Goal: Communication & Community: Answer question/provide support

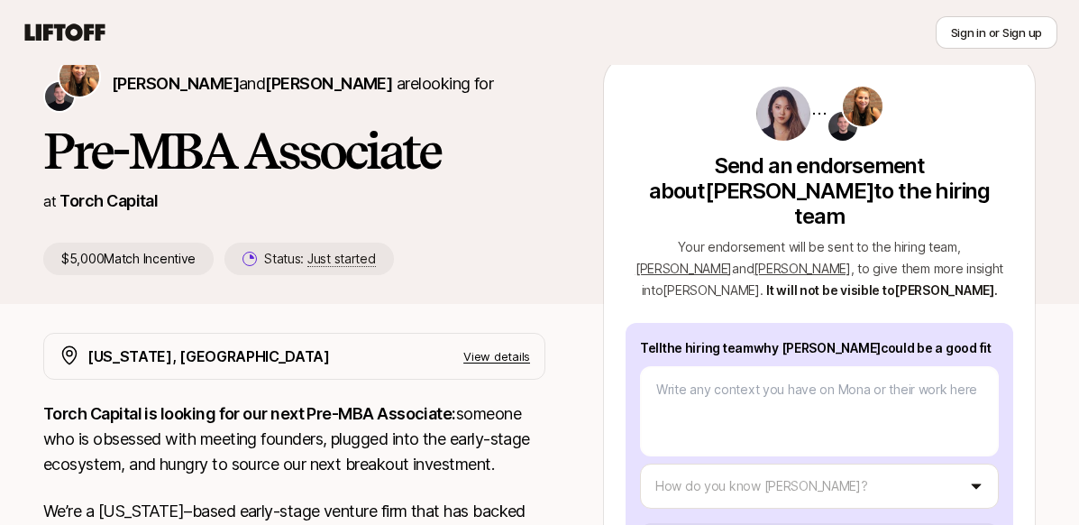
scroll to position [102, 0]
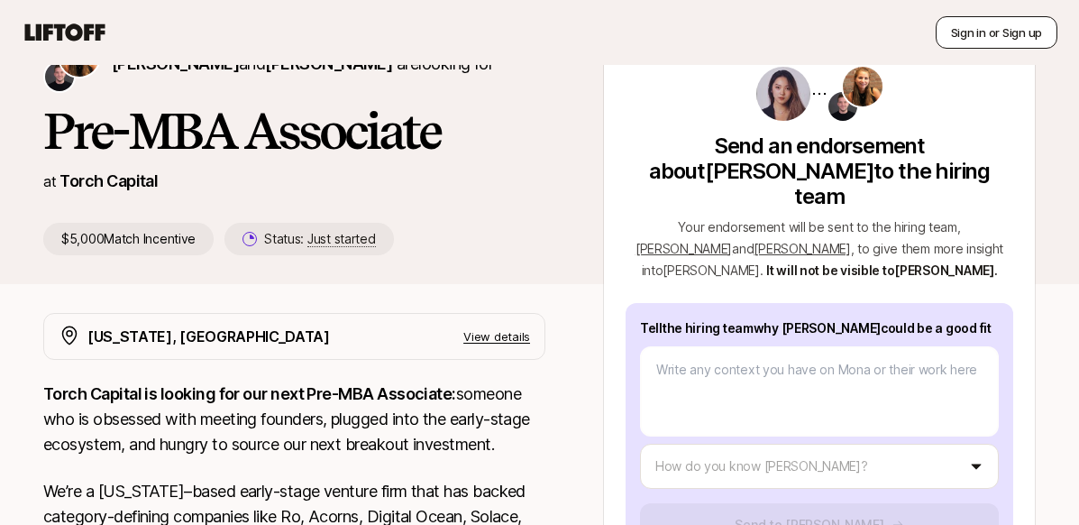
click at [987, 32] on button "Sign in or Sign up" at bounding box center [996, 32] width 122 height 32
type textarea "x"
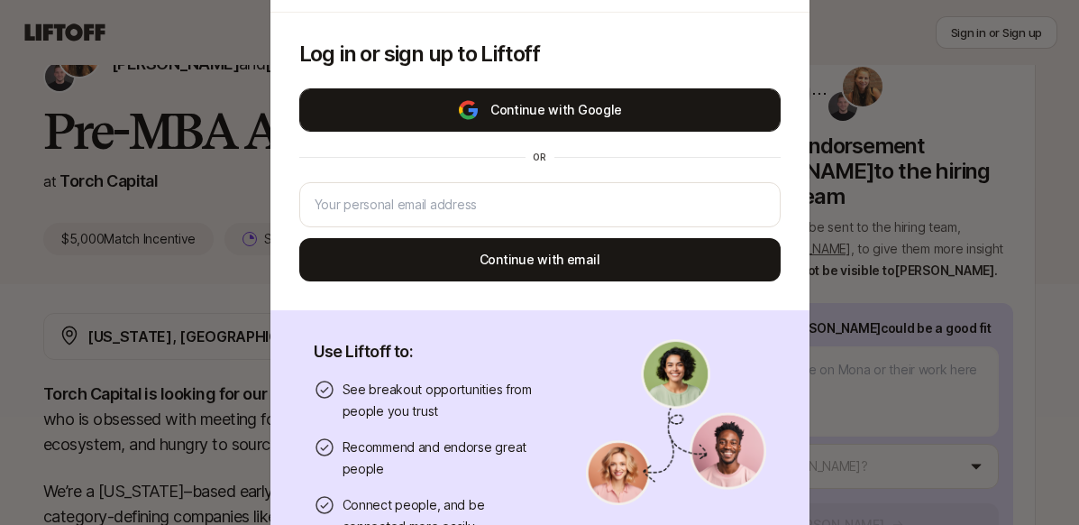
click at [547, 120] on button "Continue with Google" at bounding box center [539, 109] width 481 height 43
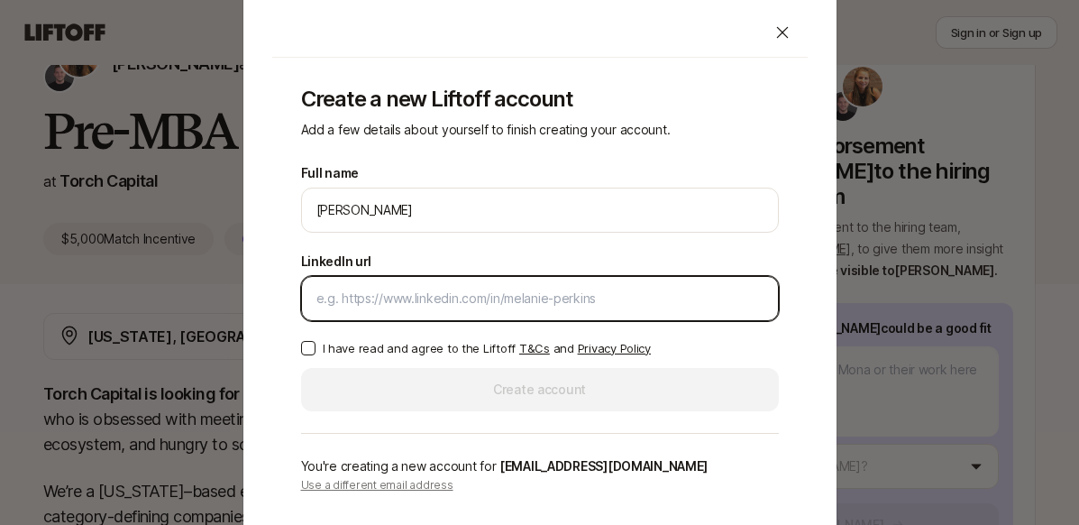
paste input "[URL][DOMAIN_NAME]"
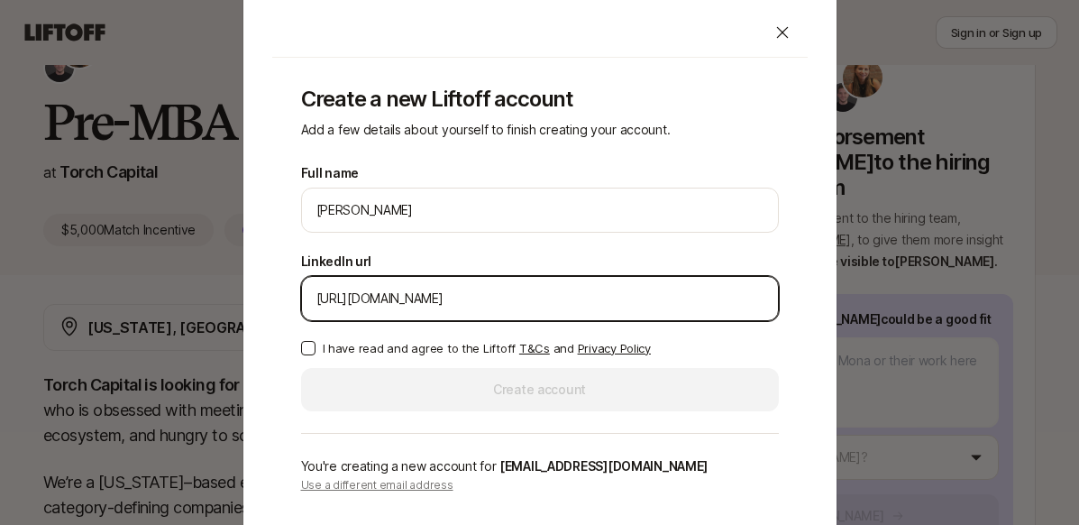
type input "[URL][DOMAIN_NAME]"
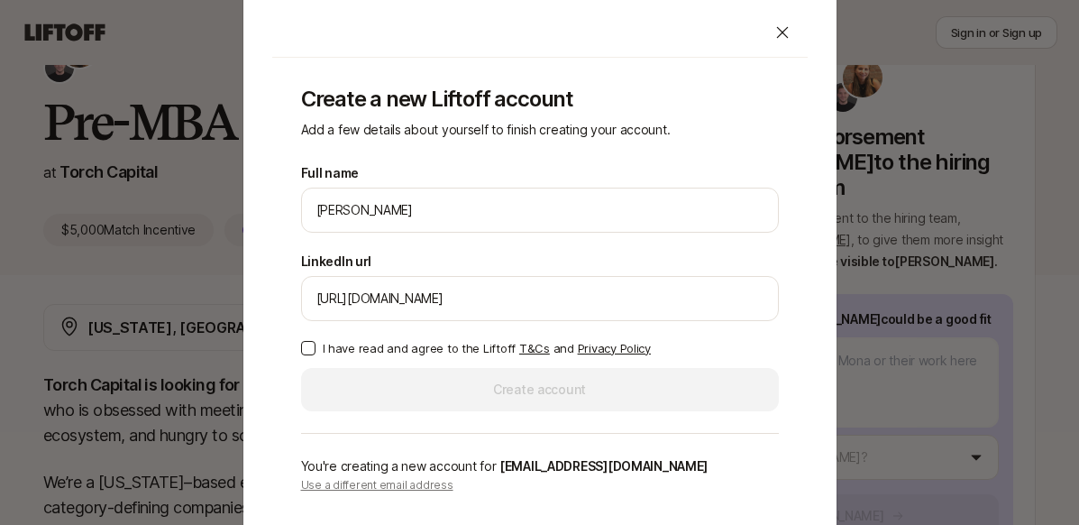
click at [306, 342] on button "I have read and agree to the Liftoff T&Cs and Privacy Policy" at bounding box center [308, 348] width 14 height 14
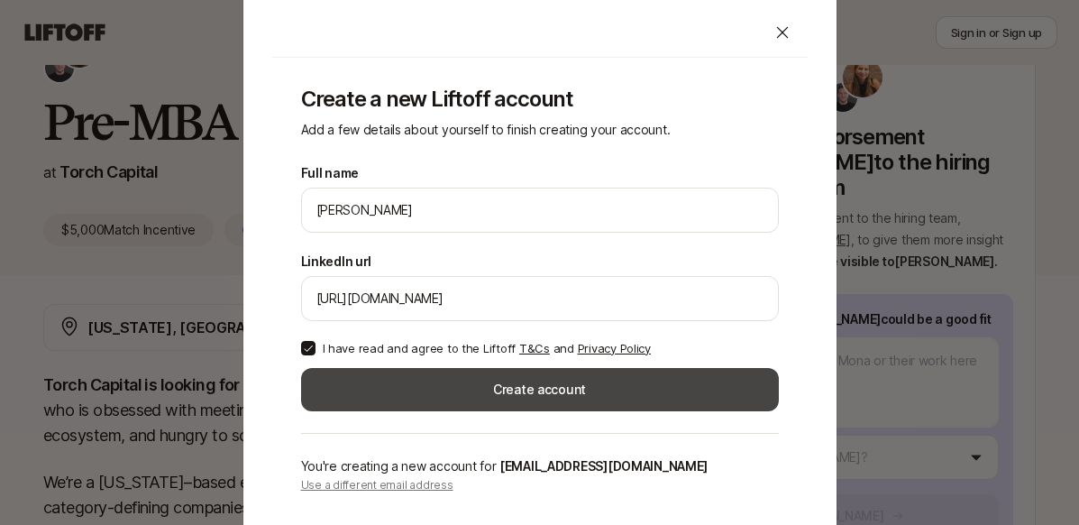
click at [393, 401] on button "Create account" at bounding box center [540, 389] width 478 height 43
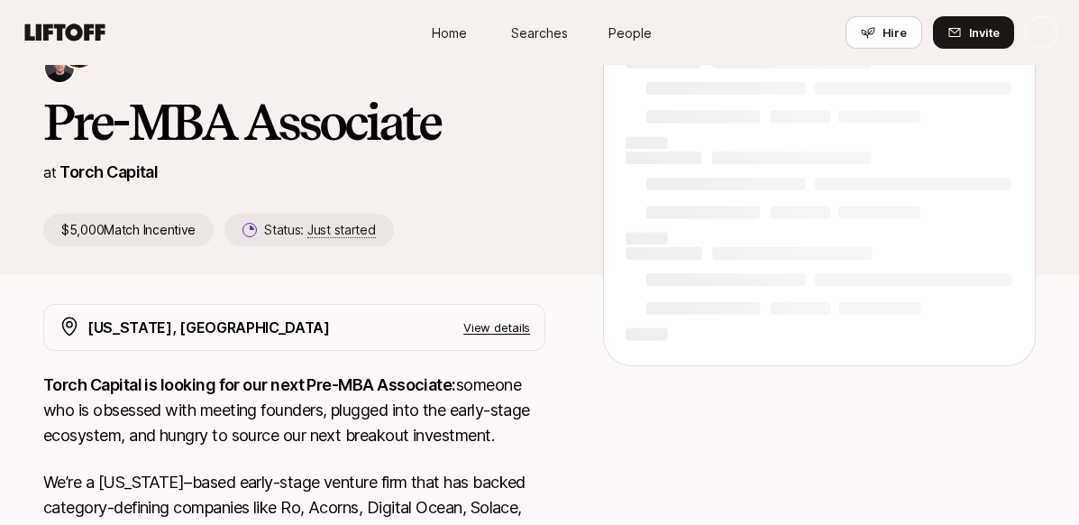
scroll to position [111, 0]
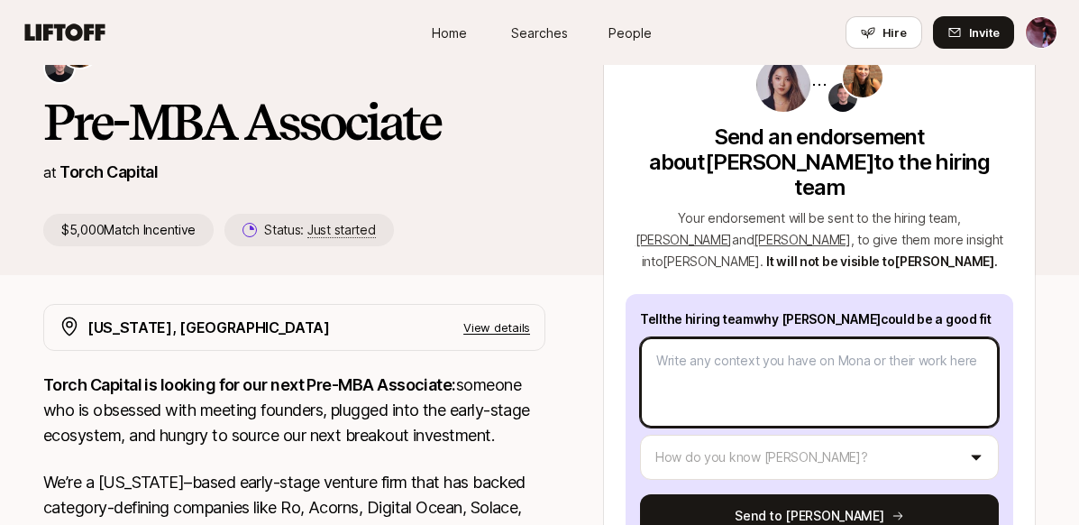
click at [723, 361] on textarea at bounding box center [819, 382] width 359 height 90
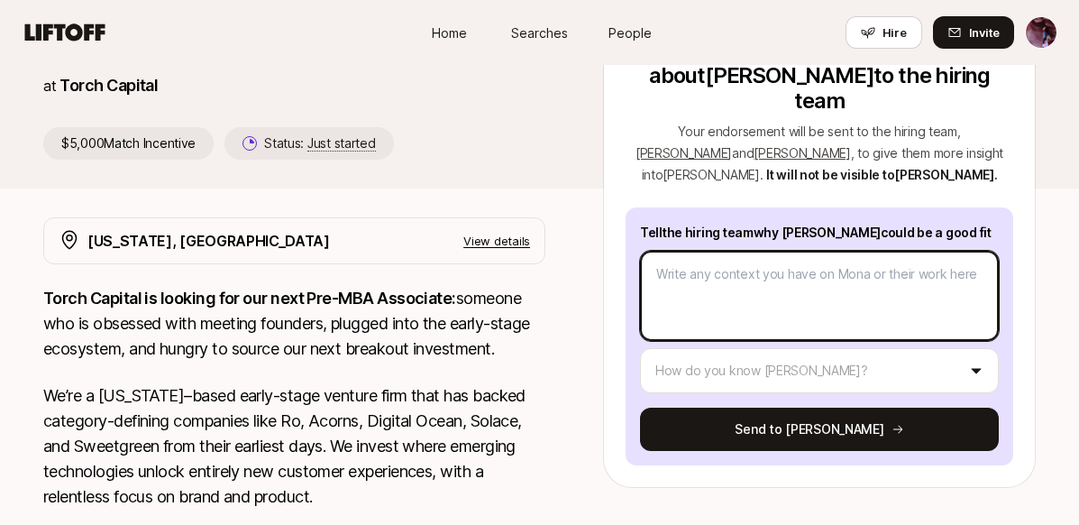
scroll to position [109, 0]
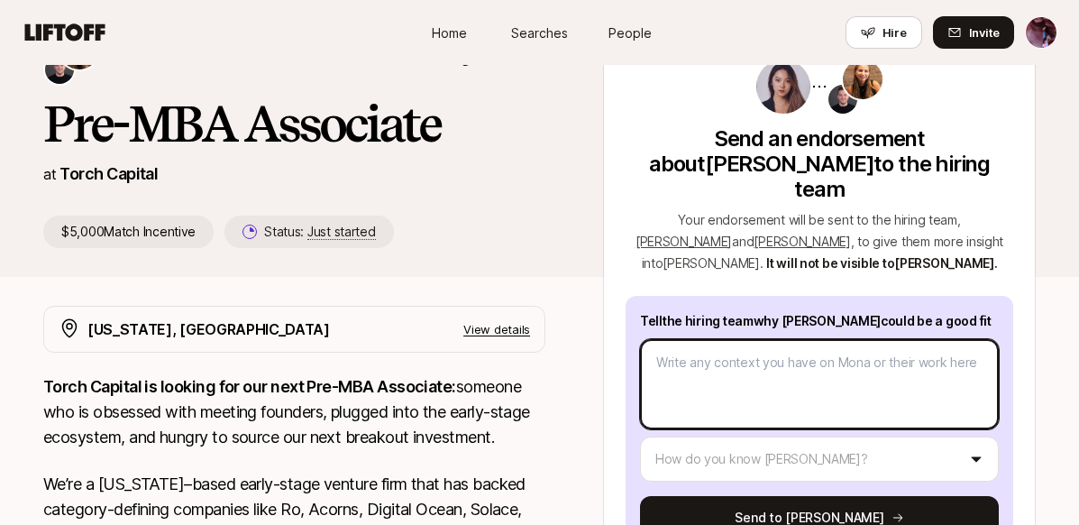
click at [731, 339] on textarea at bounding box center [819, 384] width 359 height 90
paste textarea "[URL][DOMAIN_NAME]"
type textarea "x"
type textarea "[URL][DOMAIN_NAME]"
type textarea "x"
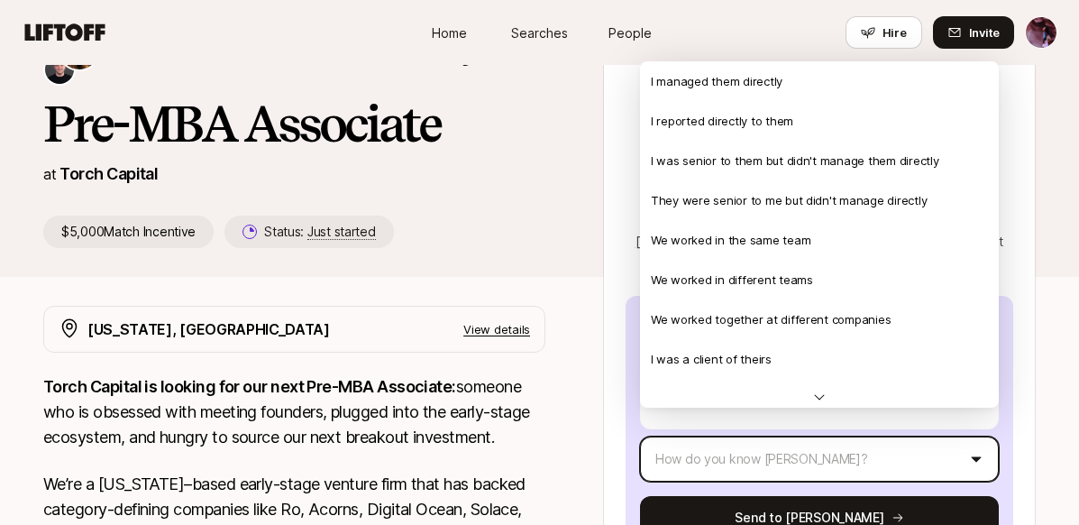
click at [729, 415] on html "New to Liftoff? See how it works Home Searches People Hire Home Searches People…" at bounding box center [539, 153] width 1079 height 525
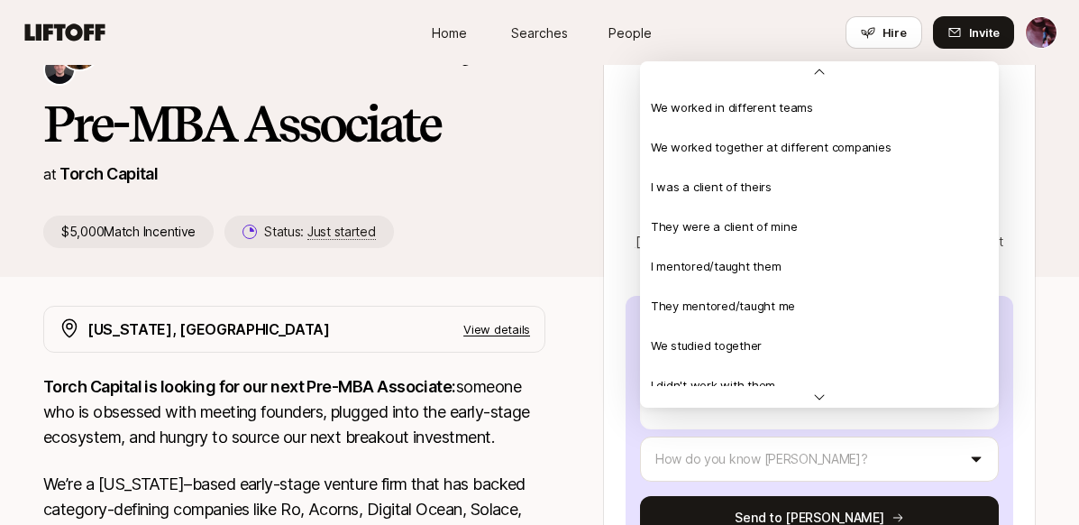
scroll to position [196, 0]
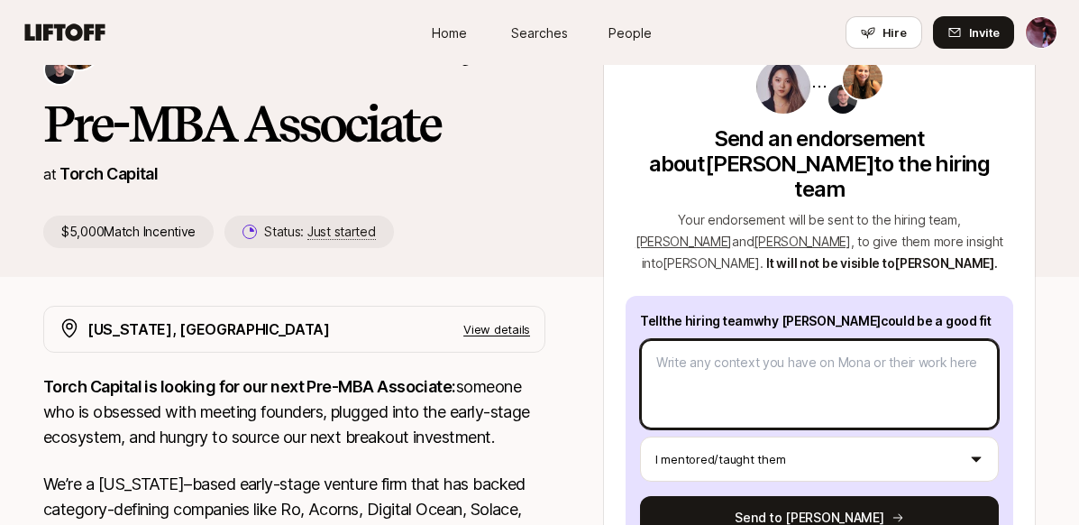
click at [741, 348] on textarea at bounding box center [819, 384] width 359 height 90
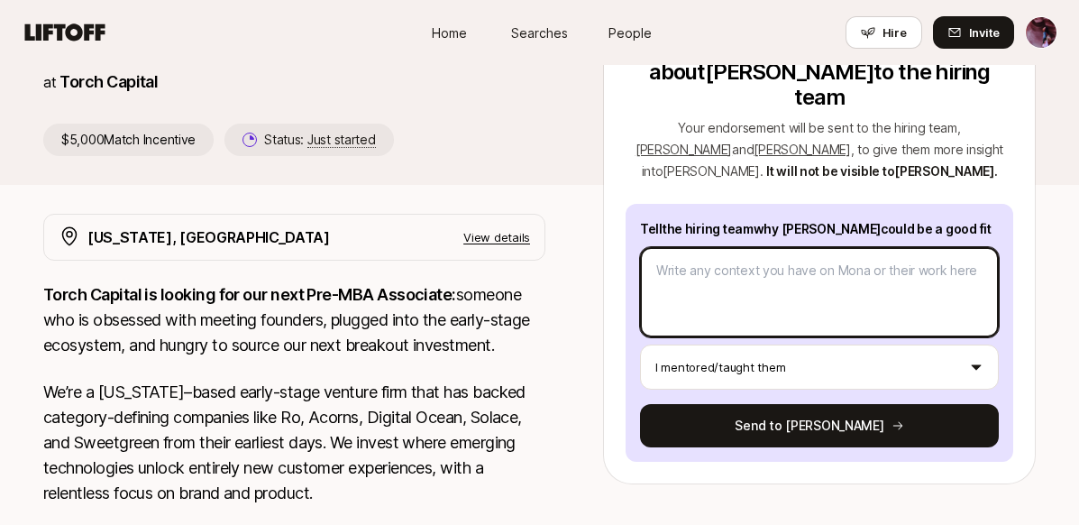
scroll to position [141, 0]
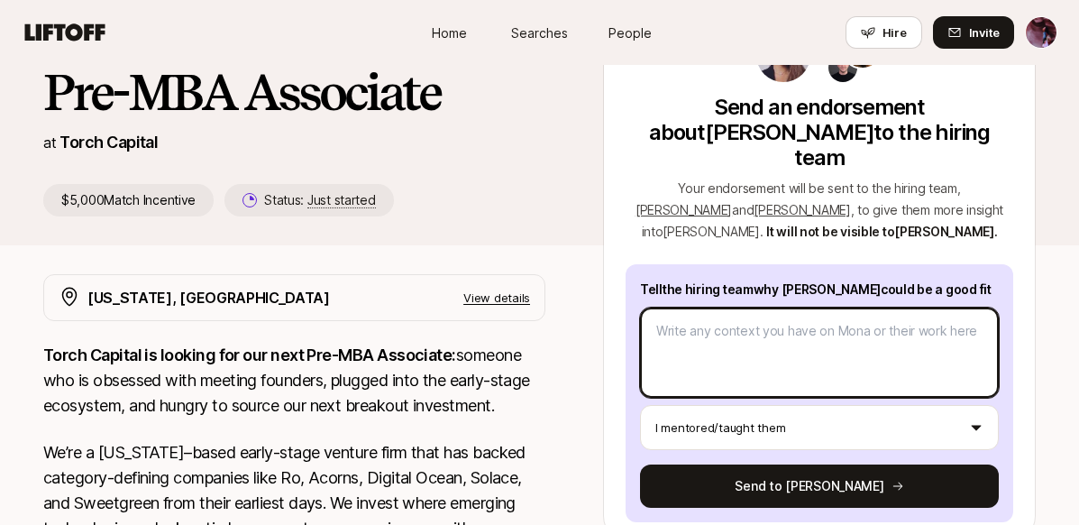
click at [718, 314] on textarea at bounding box center [819, 352] width 359 height 90
paste textarea "I was the community lead at Notion when I first met [PERSON_NAME] at a networki…"
type textarea "x"
type textarea "I was the community lead at Notion when I first met [PERSON_NAME] at a networki…"
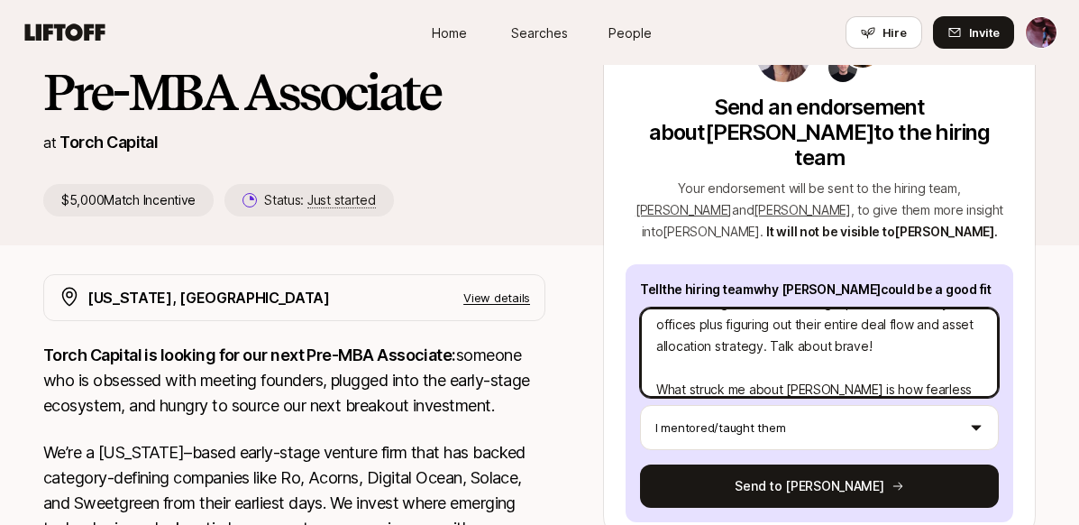
scroll to position [0, 0]
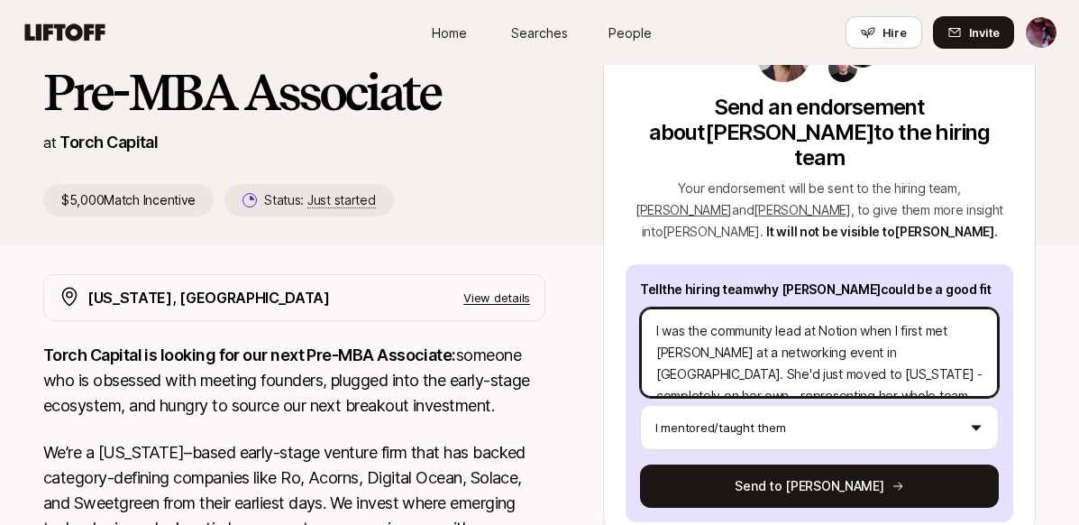
click at [718, 314] on textarea "I was the community lead at Notion when I first met [PERSON_NAME] at a networki…" at bounding box center [819, 352] width 359 height 90
click at [730, 312] on textarea "I was the community lead at Notion when I first met [PERSON_NAME] at a networki…" at bounding box center [819, 352] width 359 height 90
drag, startPoint x: 861, startPoint y: 331, endPoint x: 640, endPoint y: 284, distance: 225.7
click at [640, 307] on div "I was the community lead at Notion when I first met [PERSON_NAME] at a networki…" at bounding box center [819, 352] width 359 height 90
type textarea "x"
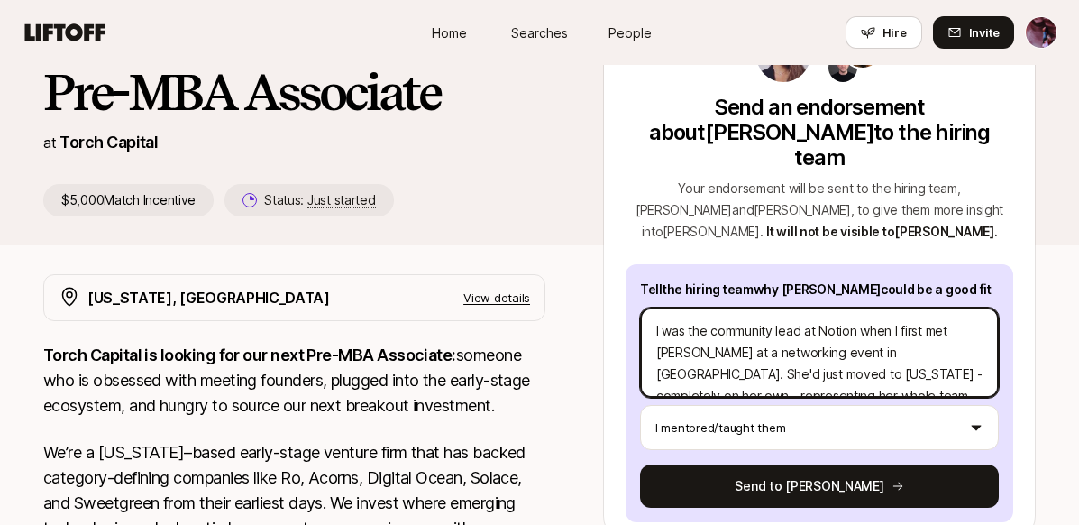
type textarea "I She'd just moved to [US_STATE] - completely on her own - representing her who…"
type textarea "x"
type textarea "I She'd just moved to [US_STATE] - completely on her own - representing her who…"
type textarea "x"
type textarea "I m She'd just moved to [US_STATE] - completely on her own - representing her w…"
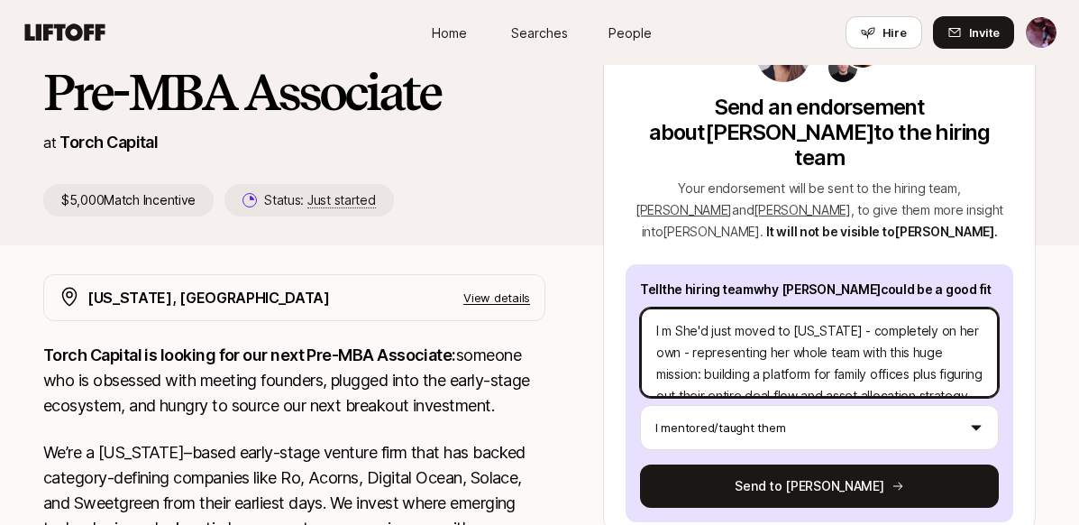
type textarea "x"
type textarea "I me She'd just moved to [US_STATE] - completely on her own - representing her …"
type textarea "x"
type textarea "I met She'd just moved to [US_STATE] - completely on her own - representing her…"
type textarea "x"
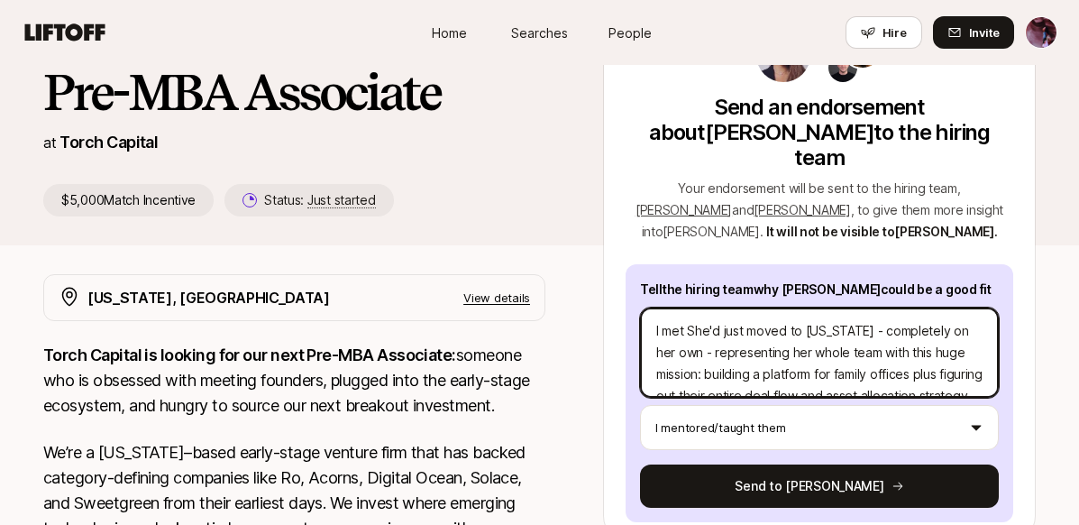
type textarea "I met She'd just moved to [US_STATE] - completely on her own - representing her…"
type textarea "x"
type textarea "I met N She'd just moved to [US_STATE] - completely on her own - representing h…"
type textarea "x"
type textarea "I met She'd just moved to [US_STATE] - completely on her own - representing her…"
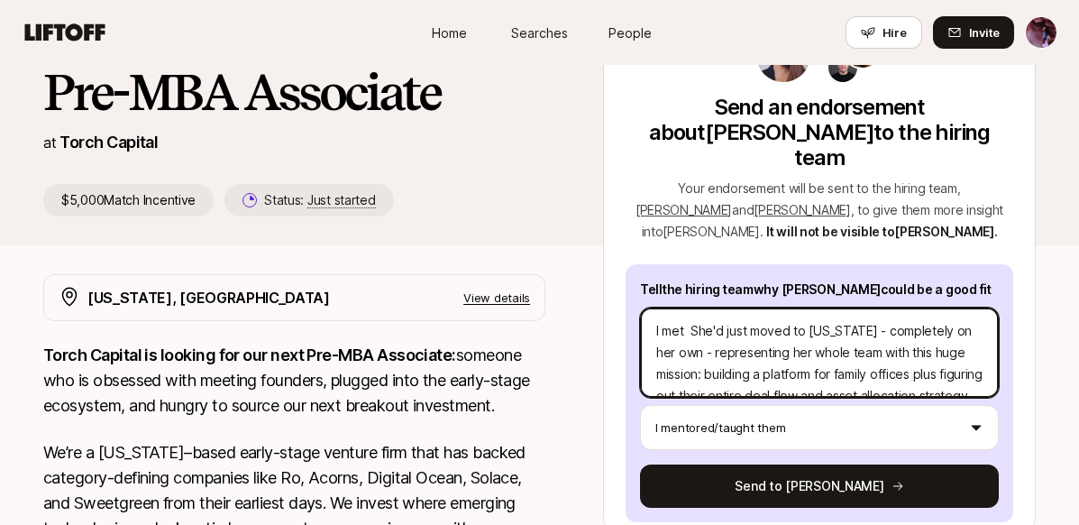
type textarea "x"
type textarea "I met M She'd just moved to [US_STATE] - completely on her own - representing h…"
type textarea "x"
type textarea "I met Mo She'd just moved to [US_STATE] - completely on her own - representing …"
type textarea "x"
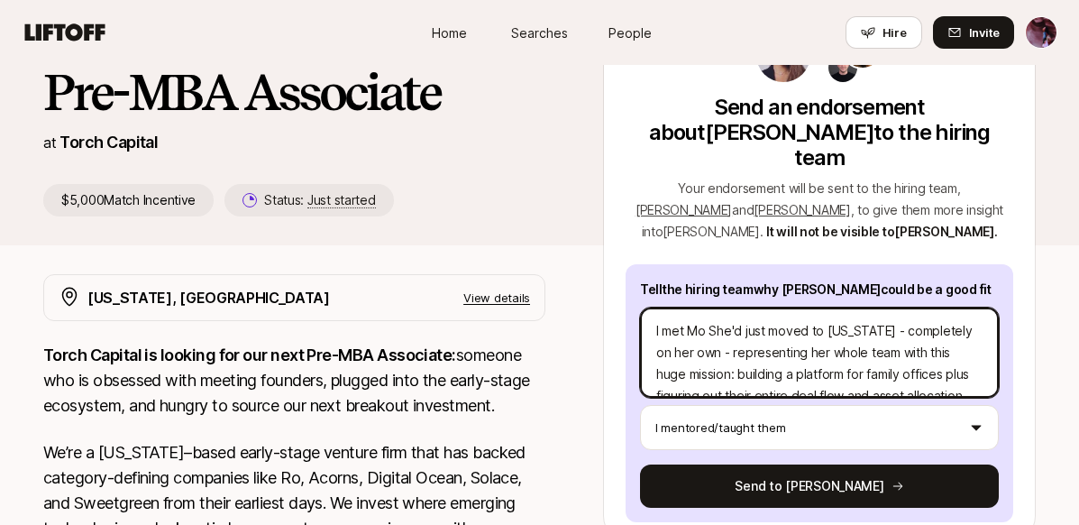
type textarea "I met Mon She'd just moved to [US_STATE] - completely on her own - representing…"
type textarea "x"
type textarea "I met [PERSON_NAME]'d just moved to [US_STATE] - completely on her own - repres…"
type textarea "x"
type textarea "I met [PERSON_NAME]'d just moved to [US_STATE] - completely on her own - repres…"
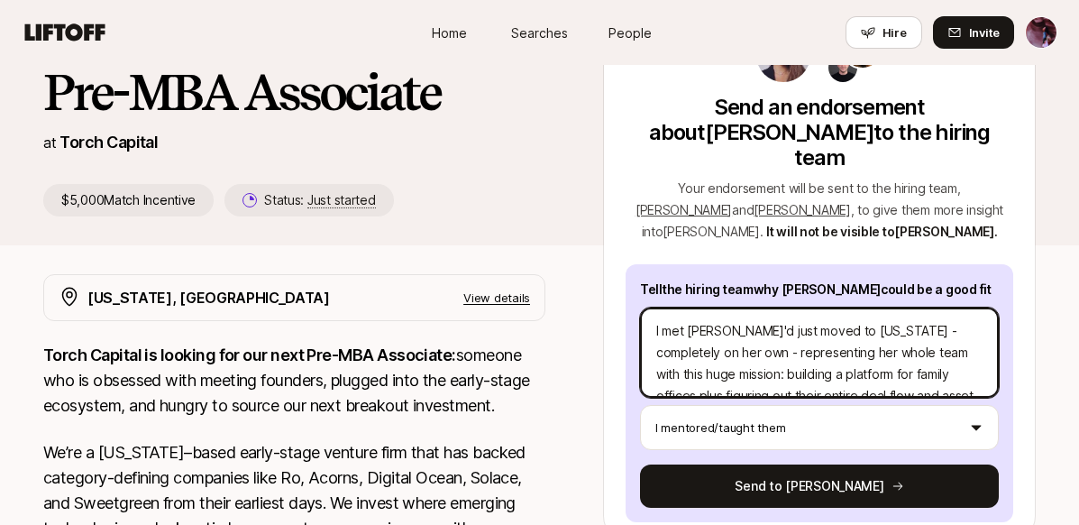
type textarea "x"
type textarea "I met [PERSON_NAME] w She'd just moved to [US_STATE] - completely on her own - …"
type textarea "x"
type textarea "I met [PERSON_NAME] [PERSON_NAME] She'd just moved to [US_STATE] - completely o…"
type textarea "x"
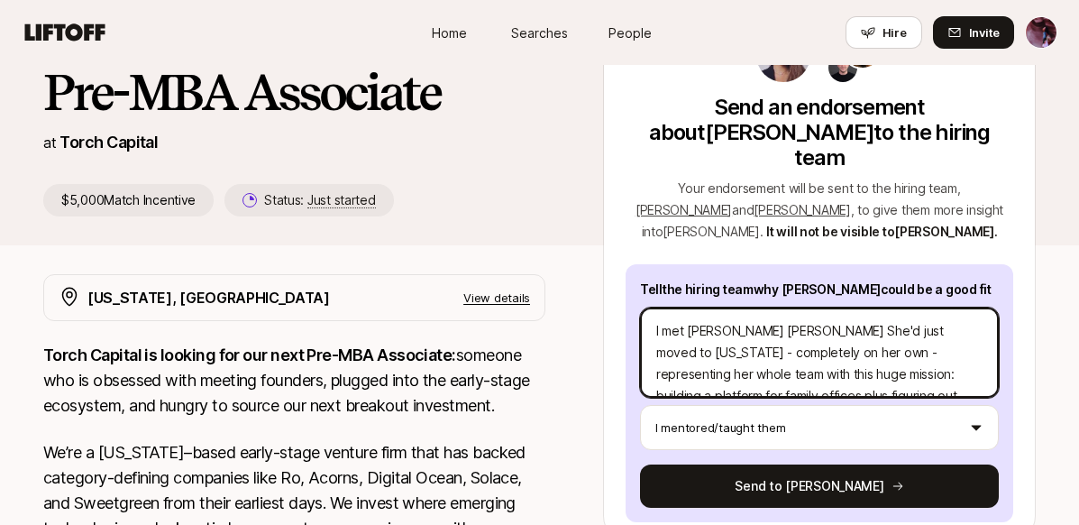
type textarea "I met [PERSON_NAME] w She'd just moved to [US_STATE] - completely on her own - …"
type textarea "x"
type textarea "I met [PERSON_NAME]'d just moved to [US_STATE] - completely on her own - repres…"
type textarea "x"
type textarea "I met [PERSON_NAME] She'd just moved to [US_STATE] - completely on her own - re…"
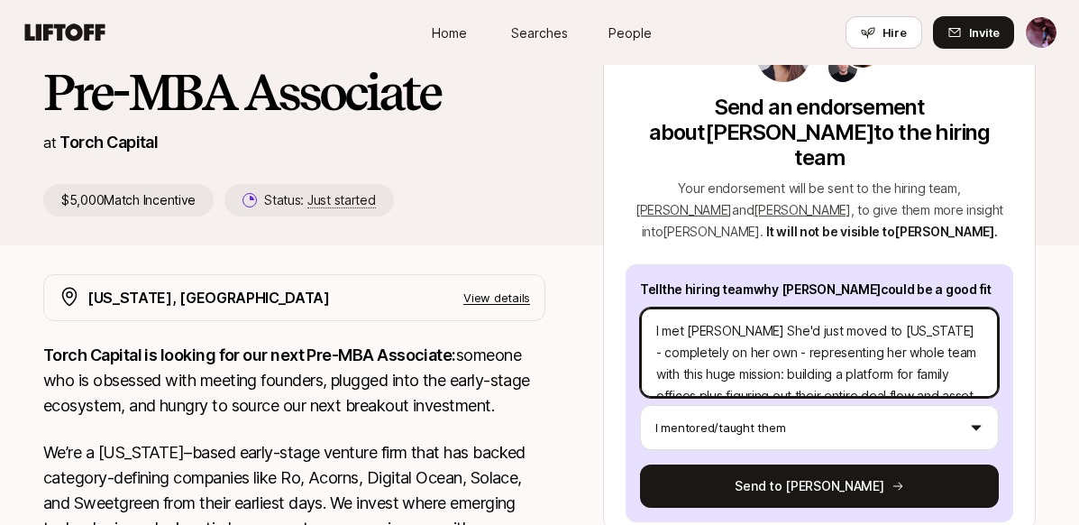
type textarea "x"
type textarea "I met [PERSON_NAME] in She'd just moved to [US_STATE] - completely on her own -…"
type textarea "x"
type textarea "I met [PERSON_NAME] in She'd just moved to [US_STATE] - completely on her own -…"
type textarea "x"
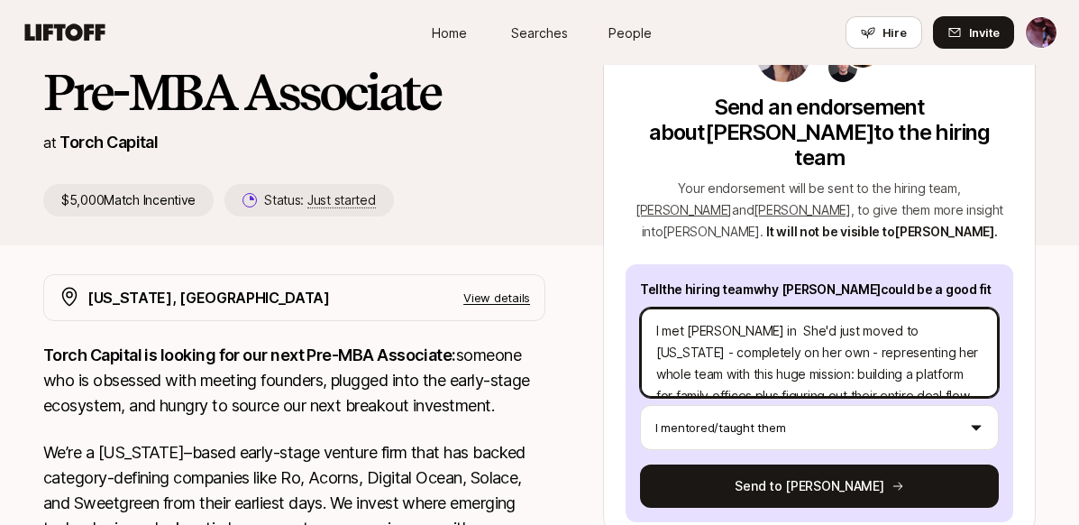
type textarea "I met [PERSON_NAME] in N She'd just moved to [US_STATE] - completely on her own…"
type textarea "x"
type textarea "I met [PERSON_NAME] in NY She'd just moved to [US_STATE] - completely on her ow…"
type textarea "x"
type textarea "I met [PERSON_NAME] in [GEOGRAPHIC_DATA] She'd just moved to [US_STATE] - compl…"
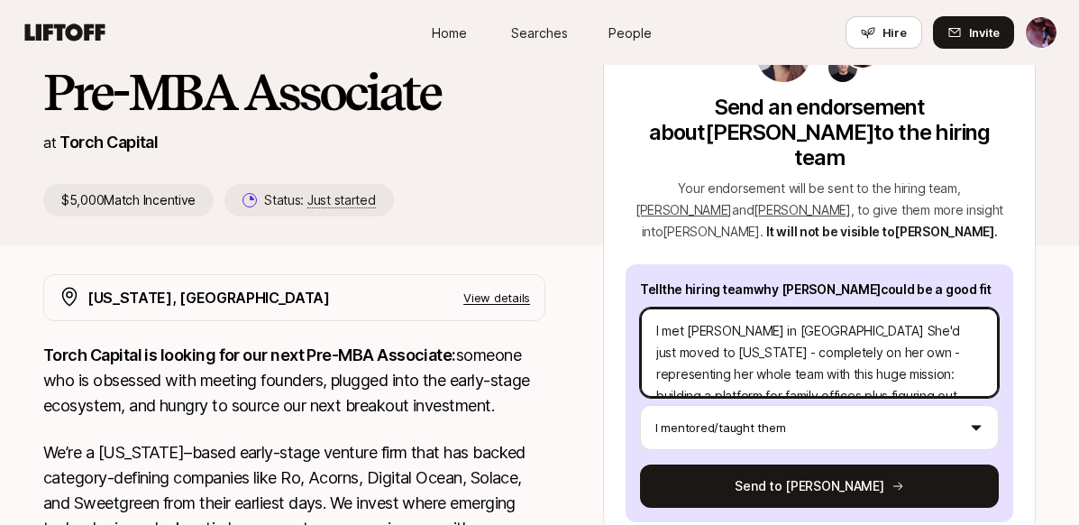
type textarea "x"
type textarea "I met [PERSON_NAME] in [GEOGRAPHIC_DATA], She'd just moved to [US_STATE] - comp…"
type textarea "x"
type textarea "I met [PERSON_NAME] in [GEOGRAPHIC_DATA], She'd just moved to [US_STATE] - comp…"
type textarea "x"
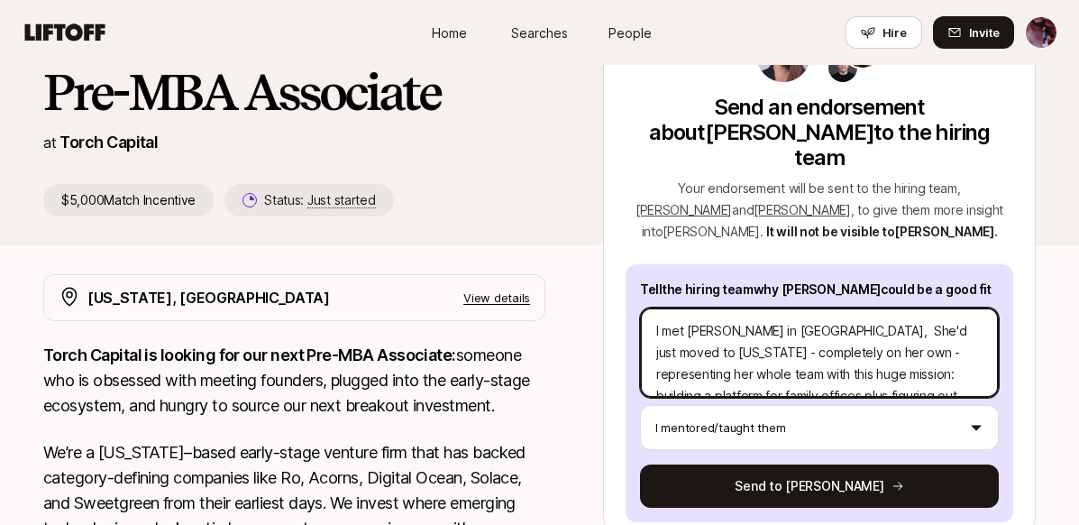
type textarea "I met [PERSON_NAME] in [GEOGRAPHIC_DATA], She'd just moved to [US_STATE] - comp…"
type textarea "x"
type textarea "I met [PERSON_NAME] in [GEOGRAPHIC_DATA] She'd just moved to [US_STATE] - compl…"
type textarea "x"
type textarea "I met [PERSON_NAME] in [GEOGRAPHIC_DATA] She'd just moved to [US_STATE] - compl…"
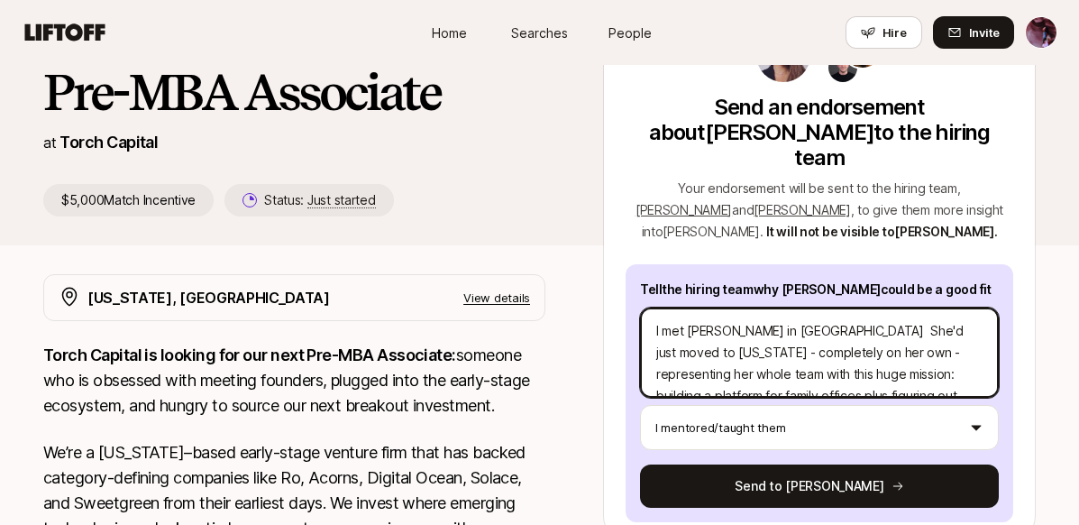
type textarea "x"
type textarea "I met [PERSON_NAME] in [GEOGRAPHIC_DATA] a She'd just moved to [US_STATE] - com…"
type textarea "x"
type textarea "I met [PERSON_NAME] in [GEOGRAPHIC_DATA] at She'd just moved to [US_STATE] - co…"
type textarea "x"
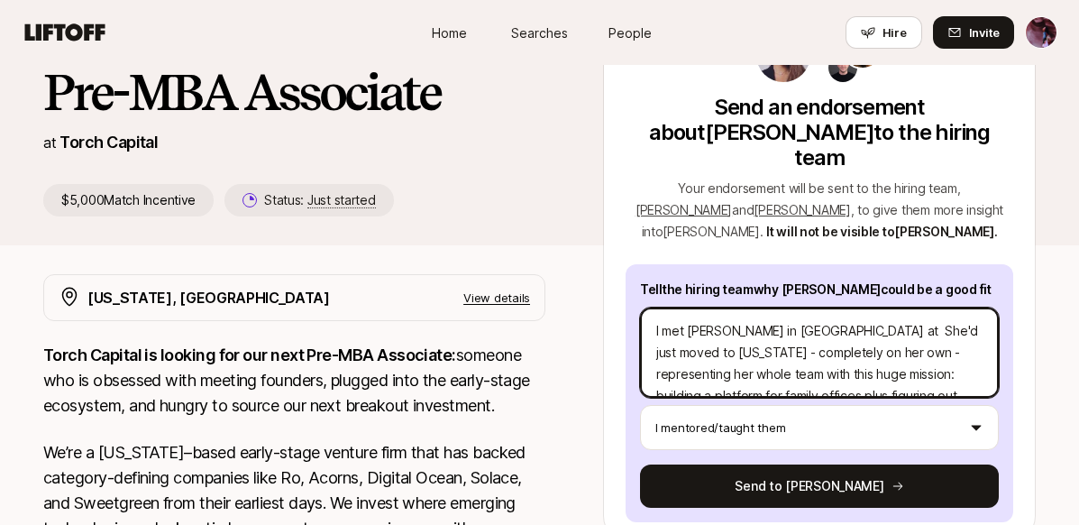
type textarea "I met [PERSON_NAME] in [GEOGRAPHIC_DATA] at a She'd just moved to [US_STATE] - …"
type textarea "x"
type textarea "I met [PERSON_NAME] in [GEOGRAPHIC_DATA] at a She'd just moved to [US_STATE] - …"
type textarea "x"
type textarea "I met [PERSON_NAME] in [GEOGRAPHIC_DATA] at a t She'd just moved to [US_STATE] …"
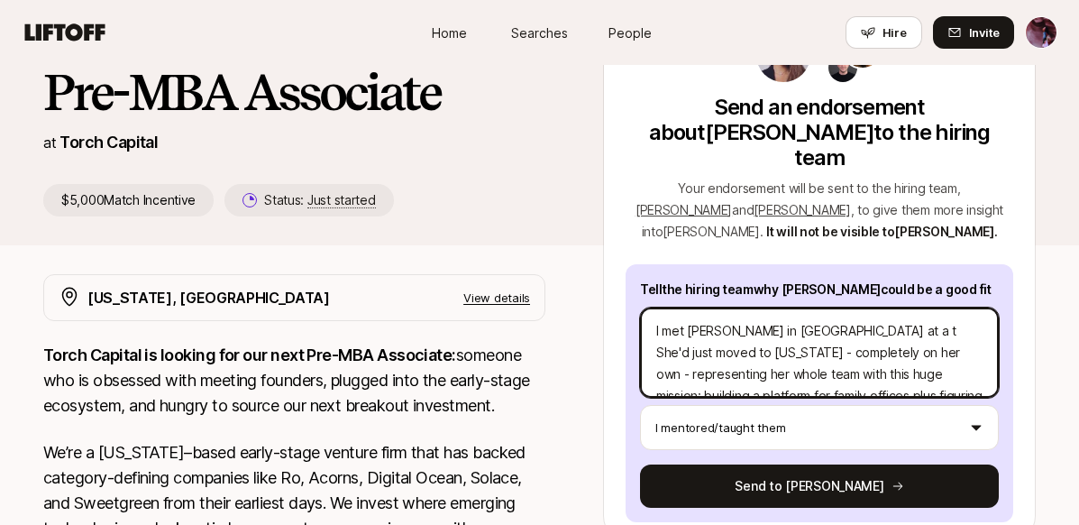
type textarea "x"
type textarea "I met [PERSON_NAME] in [GEOGRAPHIC_DATA] at a te She'd just moved to [US_STATE]…"
type textarea "x"
type textarea "I met [PERSON_NAME] in [GEOGRAPHIC_DATA] at a tec She'd just moved to [US_STATE…"
type textarea "x"
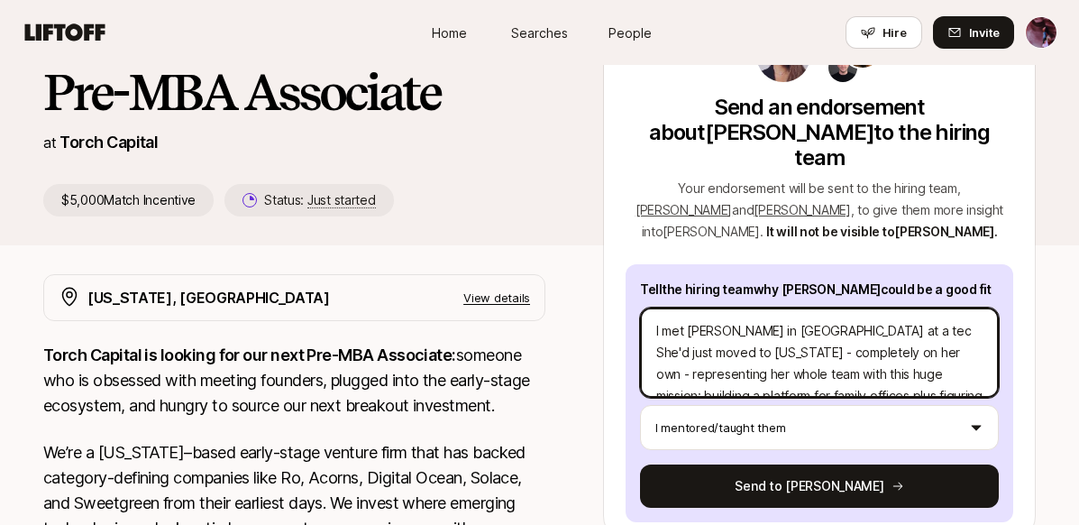
type textarea "I met [PERSON_NAME] in [GEOGRAPHIC_DATA] at a tech She'd just moved to [US_STAT…"
type textarea "x"
type textarea "I met [PERSON_NAME] in [GEOGRAPHIC_DATA] at a tech She'd just moved to [US_STAT…"
type textarea "x"
type textarea "I met [PERSON_NAME] in [GEOGRAPHIC_DATA] at a tech e She'd just moved to [US_ST…"
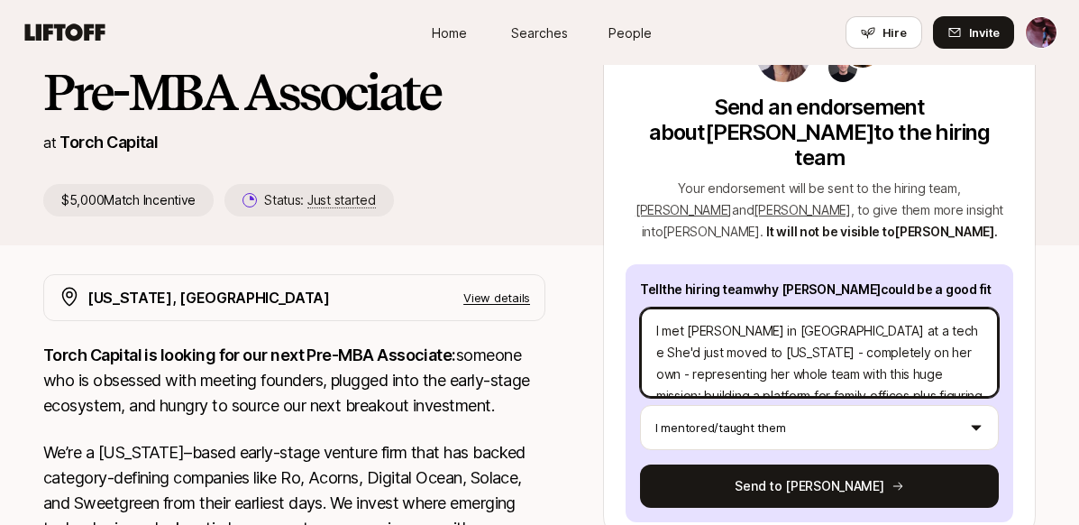
type textarea "x"
type textarea "I met [PERSON_NAME] in [GEOGRAPHIC_DATA] at a tech ev She'd just moved to [US_S…"
type textarea "x"
type textarea "I met [PERSON_NAME] in [GEOGRAPHIC_DATA] at a tech eve She'd just moved to [US_…"
type textarea "x"
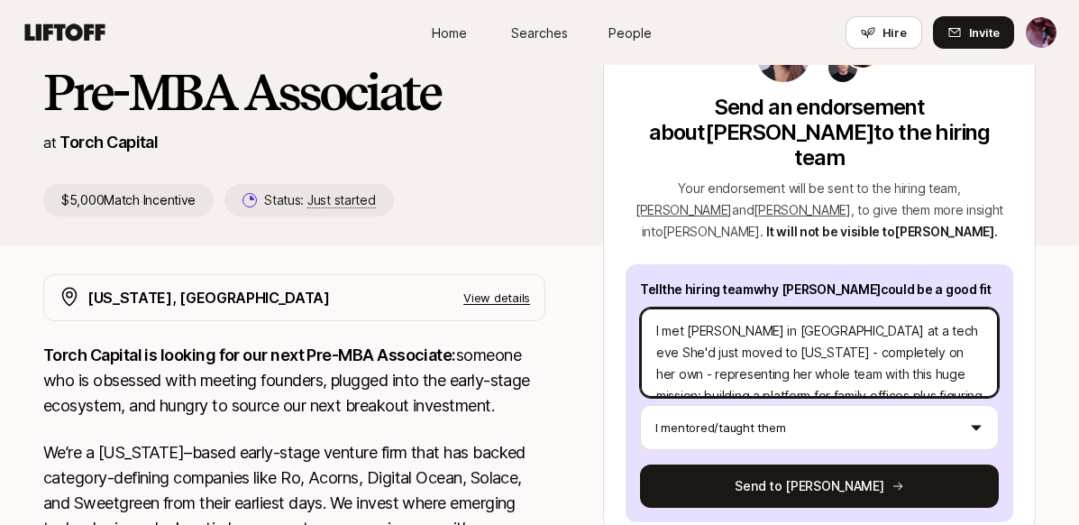
type textarea "I met [PERSON_NAME] in [GEOGRAPHIC_DATA] at a tech even She'd just moved to [US…"
type textarea "x"
type textarea "I met [PERSON_NAME] in [GEOGRAPHIC_DATA] at a tech event She'd just moved to [U…"
type textarea "x"
type textarea "I met [PERSON_NAME] in [GEOGRAPHIC_DATA] at a tech event, She'd just moved to […"
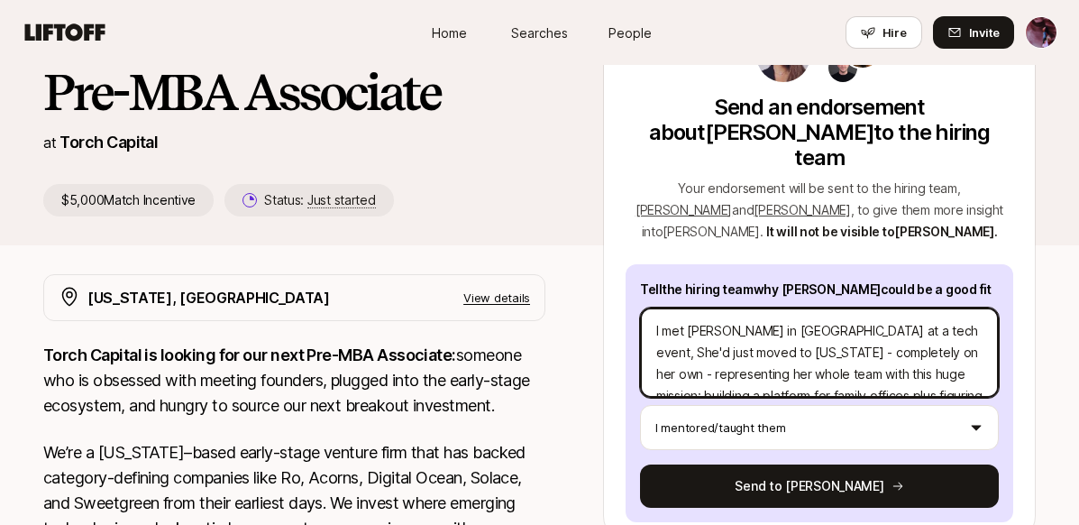
type textarea "x"
type textarea "I met [PERSON_NAME] in [GEOGRAPHIC_DATA] at a tech event, She'd just moved to […"
type textarea "x"
type textarea "I met [PERSON_NAME] in [GEOGRAPHIC_DATA] at a tech event, a She'd just moved to…"
type textarea "x"
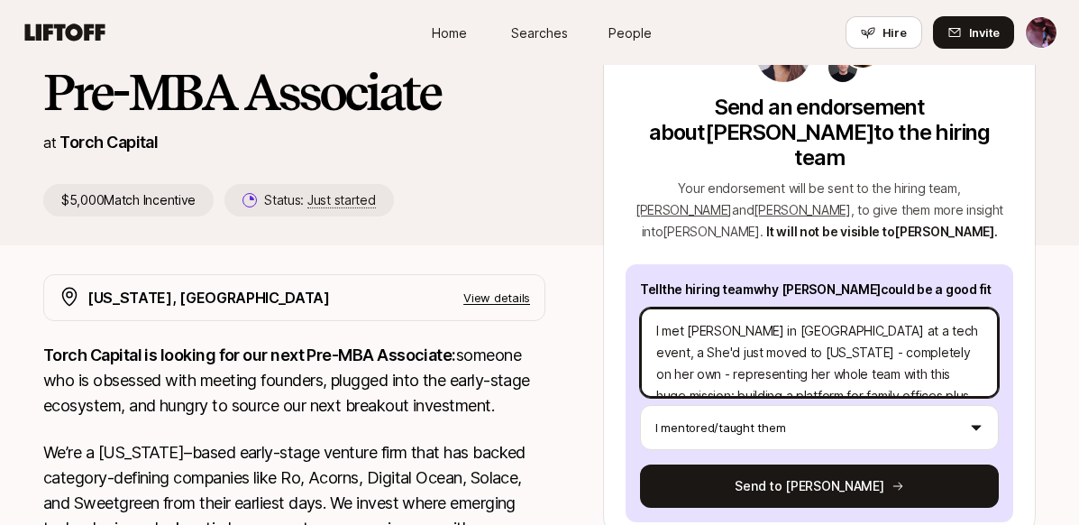
type textarea "I met [PERSON_NAME] in [GEOGRAPHIC_DATA] at a tech event, an She'd just moved t…"
type textarea "x"
type textarea "I met [PERSON_NAME] in [GEOGRAPHIC_DATA] at a tech event, and She'd just moved …"
type textarea "x"
type textarea "I met [PERSON_NAME] in [GEOGRAPHIC_DATA] at a tech event, and She'd just moved …"
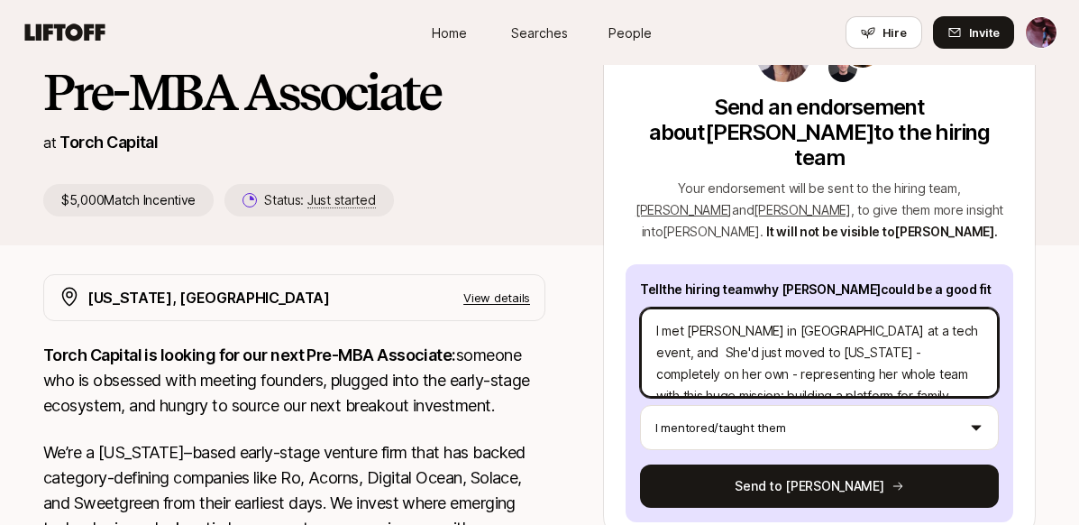
type textarea "x"
type textarea "I met [PERSON_NAME] in [GEOGRAPHIC_DATA] at a tech event, and w She'd just move…"
type textarea "x"
type textarea "I met [PERSON_NAME] in [GEOGRAPHIC_DATA] at a tech event, and we She'd just mov…"
type textarea "x"
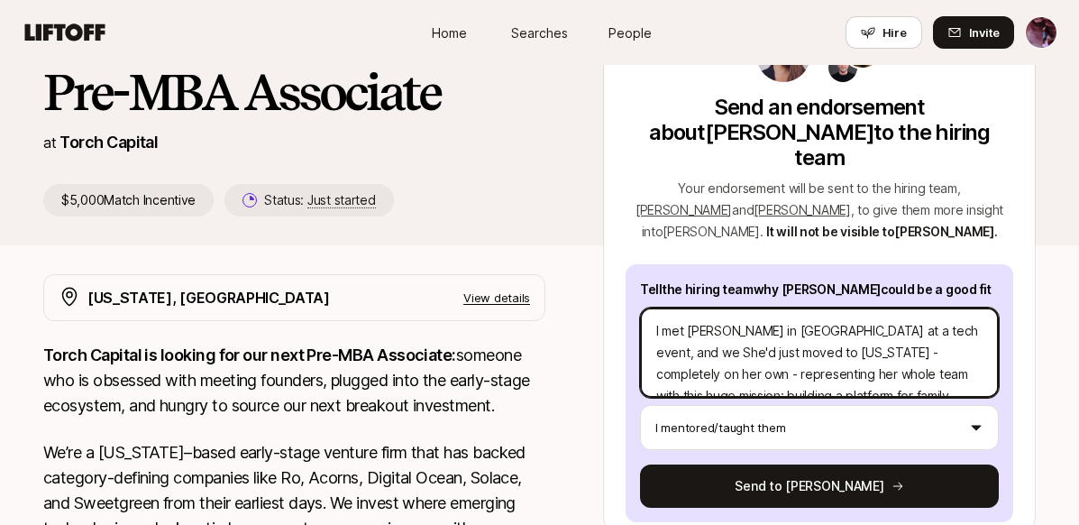
type textarea "I met [PERSON_NAME] in [GEOGRAPHIC_DATA] at a tech event, and we' She'd just mo…"
type textarea "x"
type textarea "I met [PERSON_NAME] in [GEOGRAPHIC_DATA] at a tech event, and we'v She'd just m…"
type textarea "x"
type textarea "I met [PERSON_NAME] in [GEOGRAPHIC_DATA] at a tech event, and we've She'd just …"
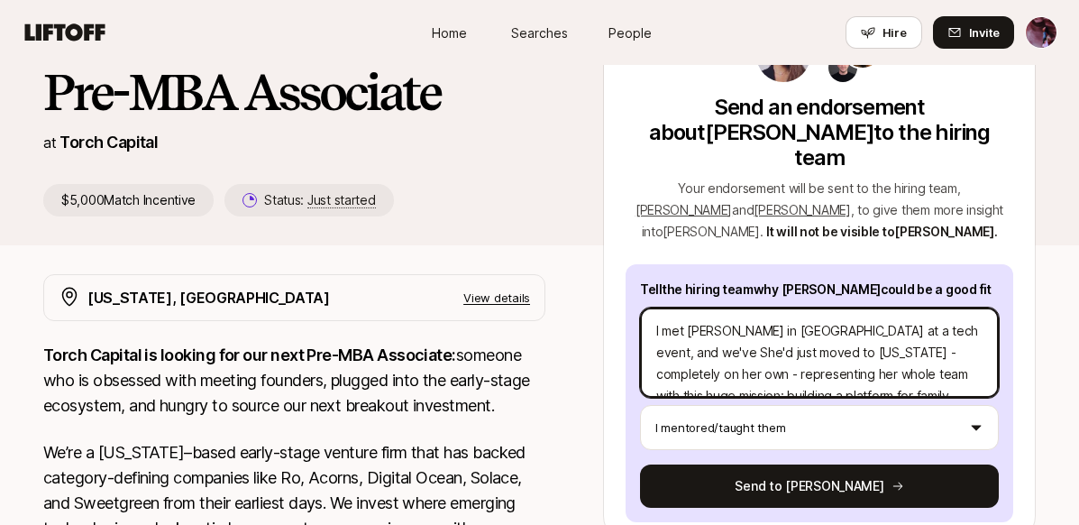
type textarea "x"
type textarea "I met [PERSON_NAME] in [GEOGRAPHIC_DATA] at a tech event, and we've She'd just …"
type textarea "x"
type textarea "I met [PERSON_NAME] in [GEOGRAPHIC_DATA] at a tech event, and we've b She'd jus…"
type textarea "x"
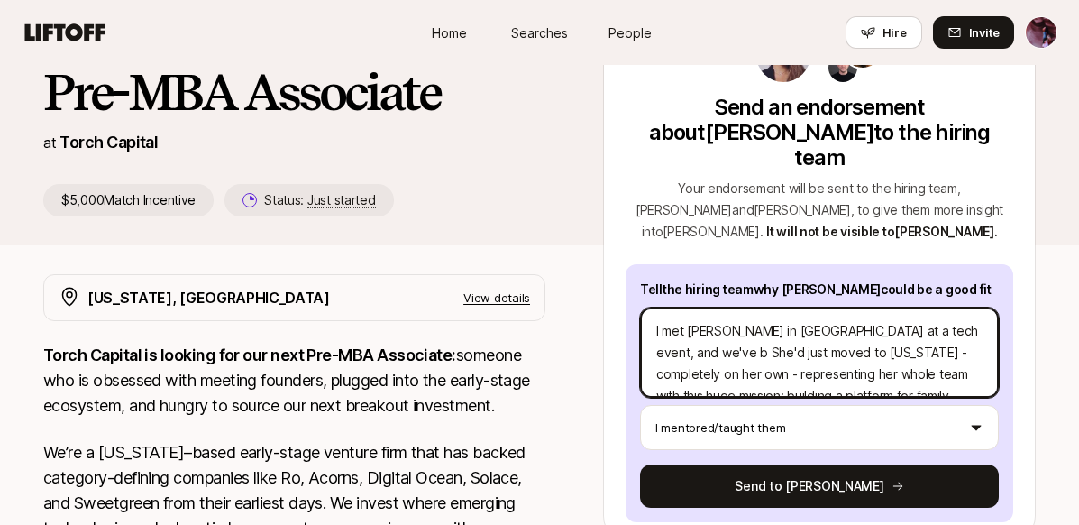
type textarea "I met [PERSON_NAME] in [GEOGRAPHIC_DATA] at a tech event, and we've be She'd ju…"
type textarea "x"
type textarea "I met [PERSON_NAME] in [GEOGRAPHIC_DATA] at a tech event, and we've bee She'd j…"
type textarea "x"
type textarea "I met [PERSON_NAME] in [GEOGRAPHIC_DATA] at a tech event, and we've been She'd …"
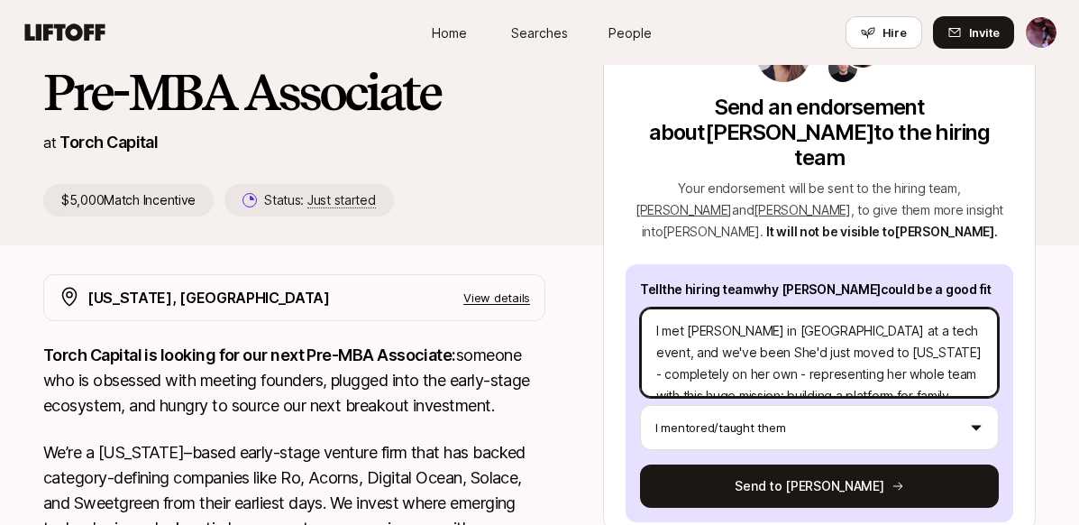
type textarea "x"
type textarea "I met [PERSON_NAME] in [GEOGRAPHIC_DATA] at a tech event, and we've been i She'…"
type textarea "x"
type textarea "I met [PERSON_NAME] in [GEOGRAPHIC_DATA] at a tech event, and we've been in She…"
type textarea "x"
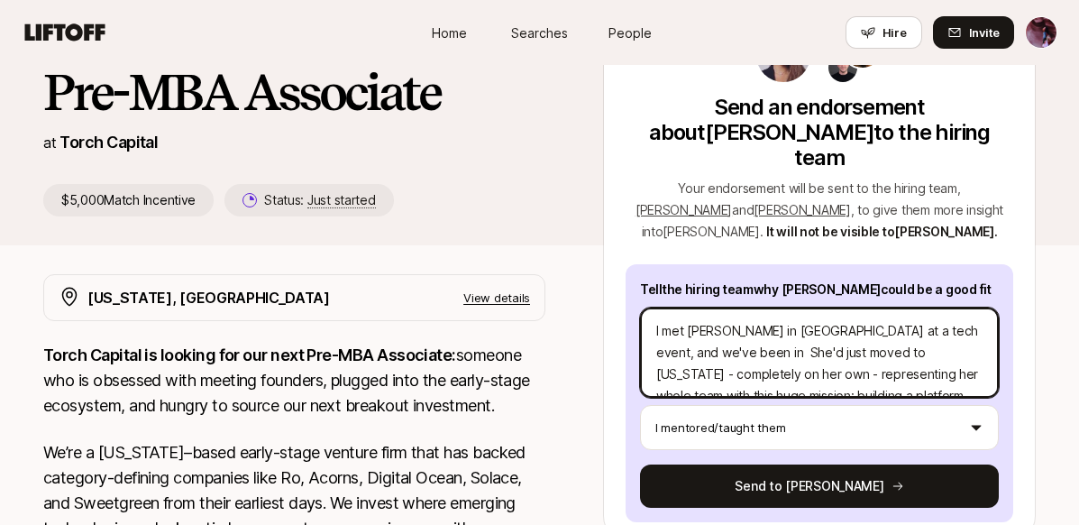
type textarea "I met [PERSON_NAME] in [GEOGRAPHIC_DATA] at a tech event, and we've been in t S…"
type textarea "x"
type textarea "I met [PERSON_NAME] in [GEOGRAPHIC_DATA] at a tech event, and we've been in to …"
type textarea "x"
type textarea "I met [PERSON_NAME] in [GEOGRAPHIC_DATA] at a tech event, and we've been in tou…"
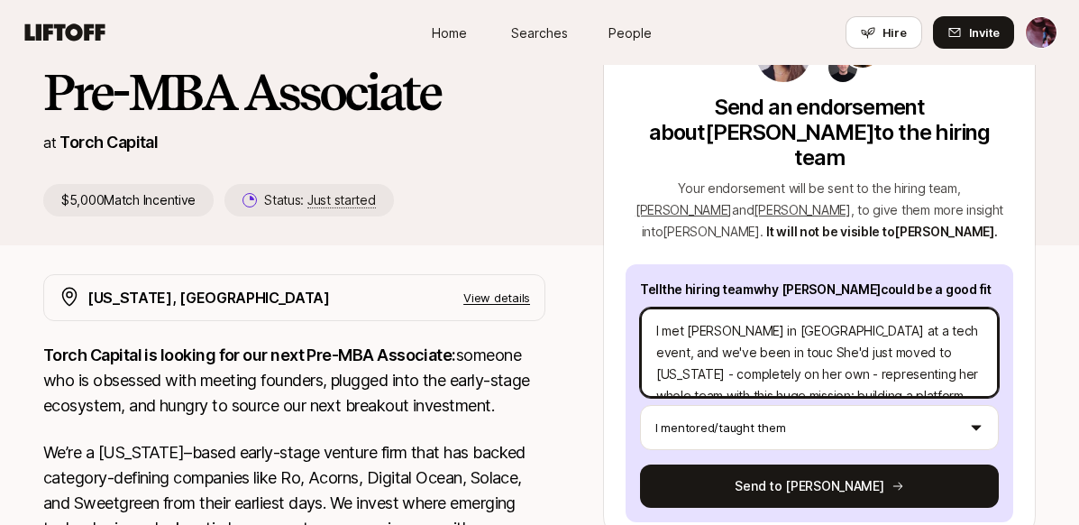
type textarea "x"
type textarea "I met [PERSON_NAME] in [GEOGRAPHIC_DATA] at a tech event, and we've been in tou…"
type textarea "x"
type textarea "I met [PERSON_NAME] in [GEOGRAPHIC_DATA] at a tech event, and we've been in tou…"
type textarea "x"
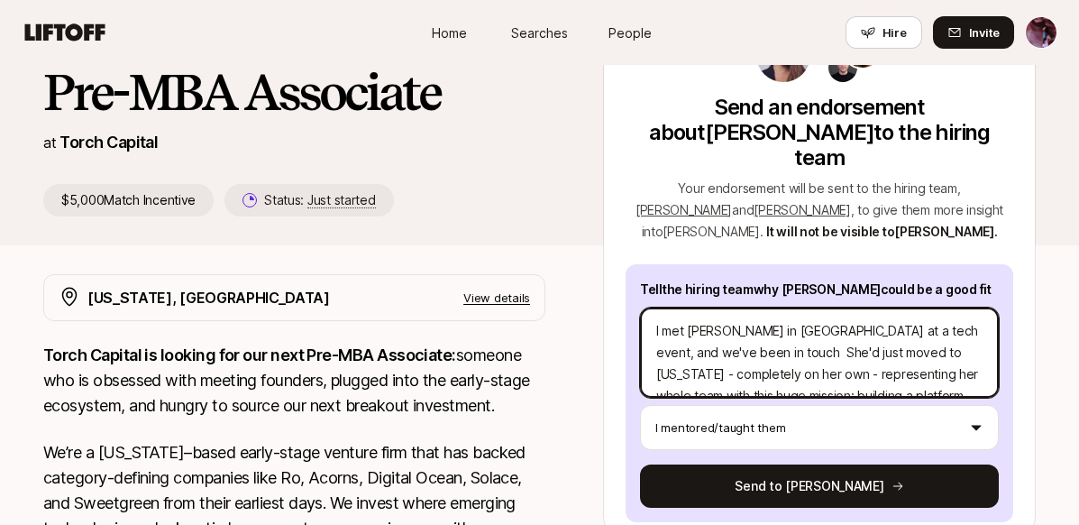
type textarea "I met [PERSON_NAME] in [GEOGRAPHIC_DATA] at a tech event, and we've been in tou…"
type textarea "x"
type textarea "I met [PERSON_NAME] in [GEOGRAPHIC_DATA] at a tech event, and we've been in tou…"
type textarea "x"
type textarea "I met [PERSON_NAME] in [GEOGRAPHIC_DATA] at a tech event, and we've been in tou…"
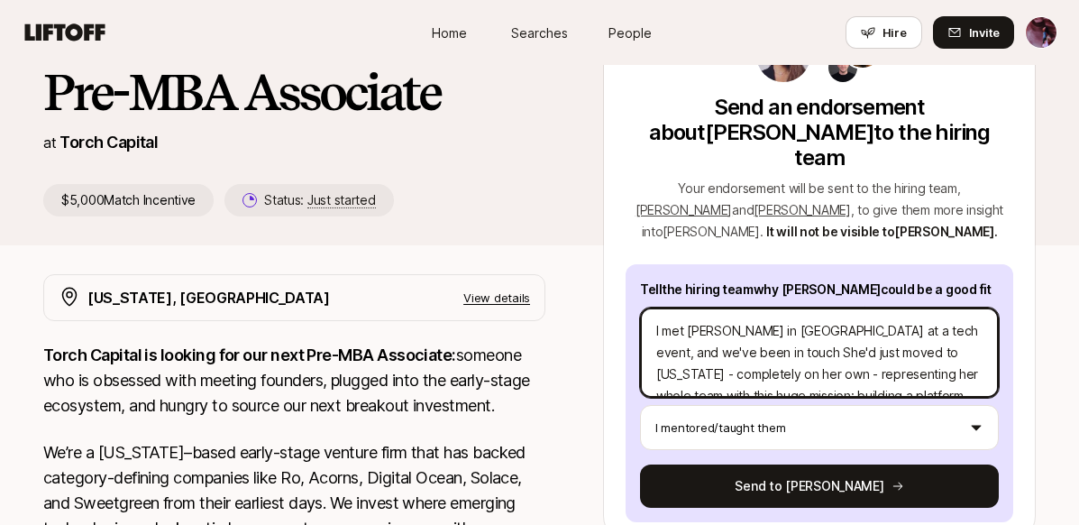
type textarea "x"
type textarea "I met [PERSON_NAME] in [GEOGRAPHIC_DATA] at a tech event, and we've been in tou…"
type textarea "x"
type textarea "I met [PERSON_NAME] in [GEOGRAPHIC_DATA] at a tech event, and we've been in tou…"
type textarea "x"
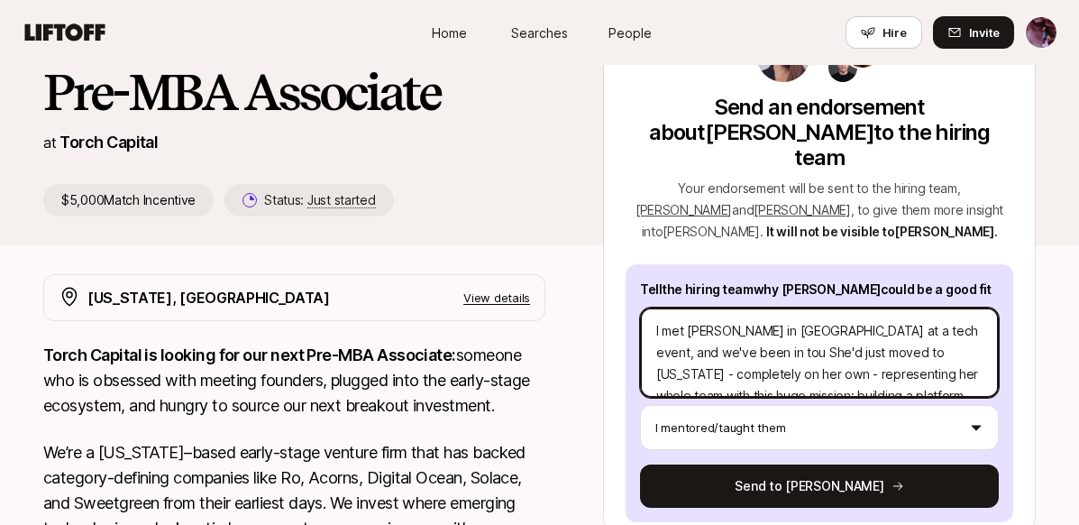
type textarea "I met [PERSON_NAME] in [GEOGRAPHIC_DATA] at a tech event, and we've been in to …"
type textarea "x"
type textarea "I met [PERSON_NAME] in [GEOGRAPHIC_DATA] at a tech event, and we've been in t S…"
type textarea "x"
type textarea "I met [PERSON_NAME] in [GEOGRAPHIC_DATA] at a tech event, and we've been in She…"
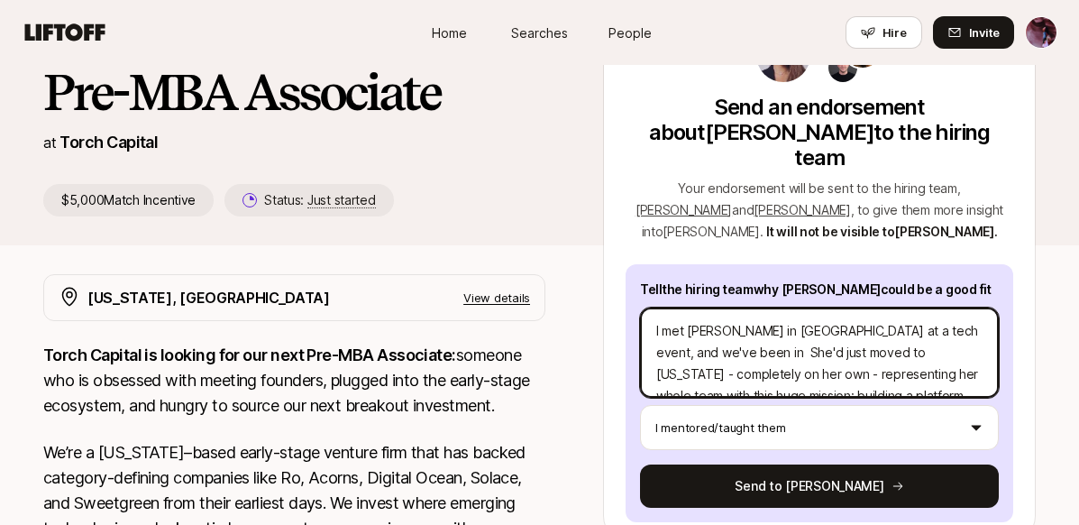
type textarea "x"
type textarea "I met [PERSON_NAME] in [GEOGRAPHIC_DATA] at a tech event, and we've been in She…"
type textarea "x"
type textarea "I met [PERSON_NAME] in [GEOGRAPHIC_DATA] at a tech event, and we've been i She'…"
type textarea "x"
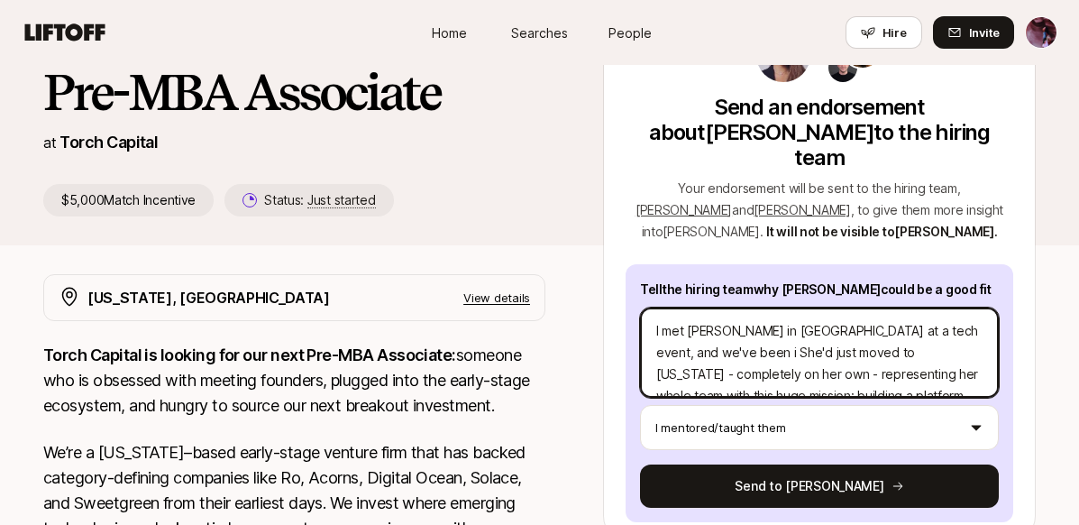
type textarea "I met [PERSON_NAME] in [GEOGRAPHIC_DATA] at a tech event, and we've been She'd …"
type textarea "x"
type textarea "I met [PERSON_NAME] in [GEOGRAPHIC_DATA] at a tech event, and we've been She'd …"
type textarea "x"
type textarea "I met [PERSON_NAME] in [GEOGRAPHIC_DATA] at a tech event, and we've bee She'd j…"
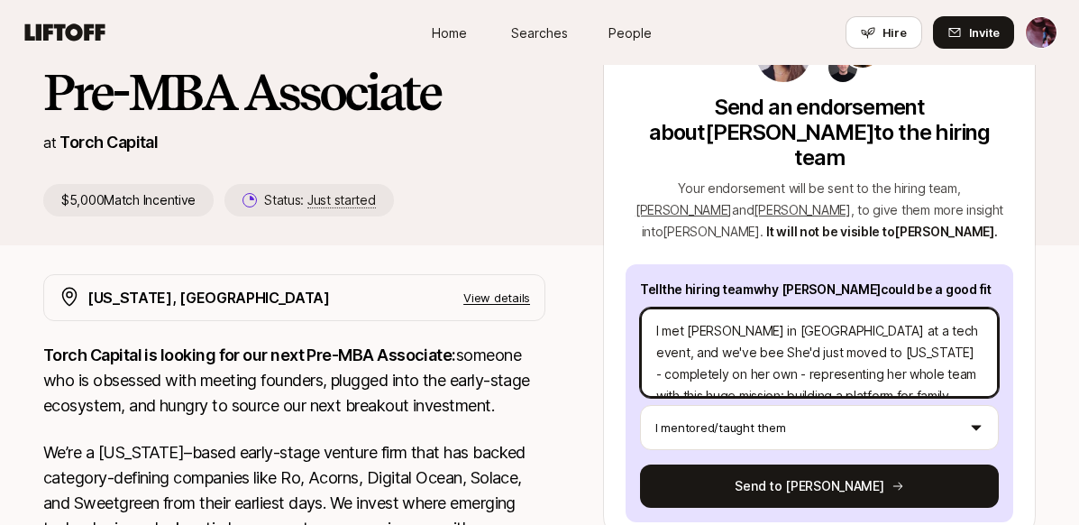
type textarea "x"
type textarea "I met [PERSON_NAME] in [GEOGRAPHIC_DATA] at a tech event, and we've be She'd ju…"
type textarea "x"
type textarea "I met [PERSON_NAME] in [GEOGRAPHIC_DATA] at a tech event, and we've b She'd jus…"
type textarea "x"
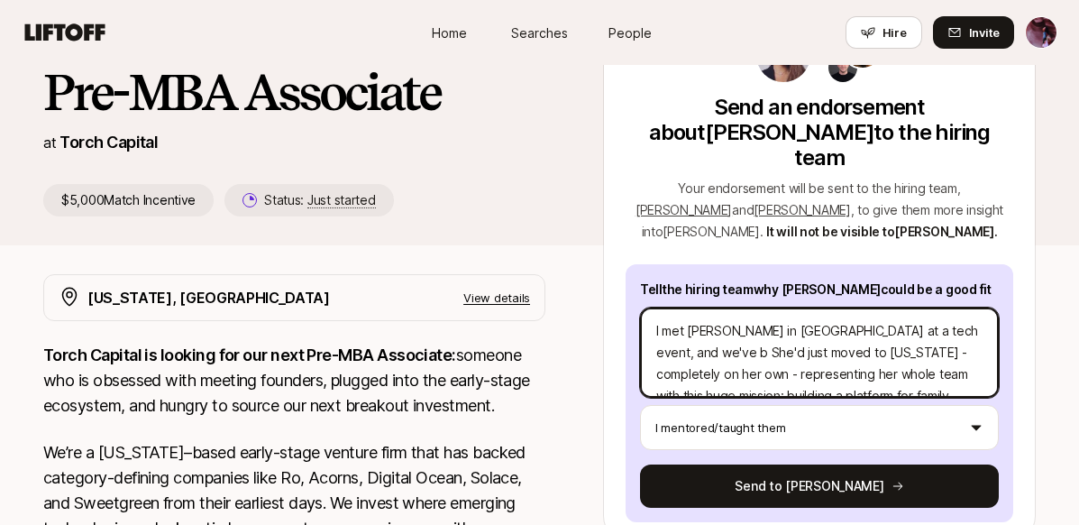
type textarea "I met [PERSON_NAME] in [GEOGRAPHIC_DATA] at a tech event, and we've She'd just …"
type textarea "x"
type textarea "I met [PERSON_NAME] in [GEOGRAPHIC_DATA] at a tech event, and we've She'd just …"
type textarea "x"
type textarea "I met [PERSON_NAME] in [GEOGRAPHIC_DATA] at a tech event, and we'v She'd just m…"
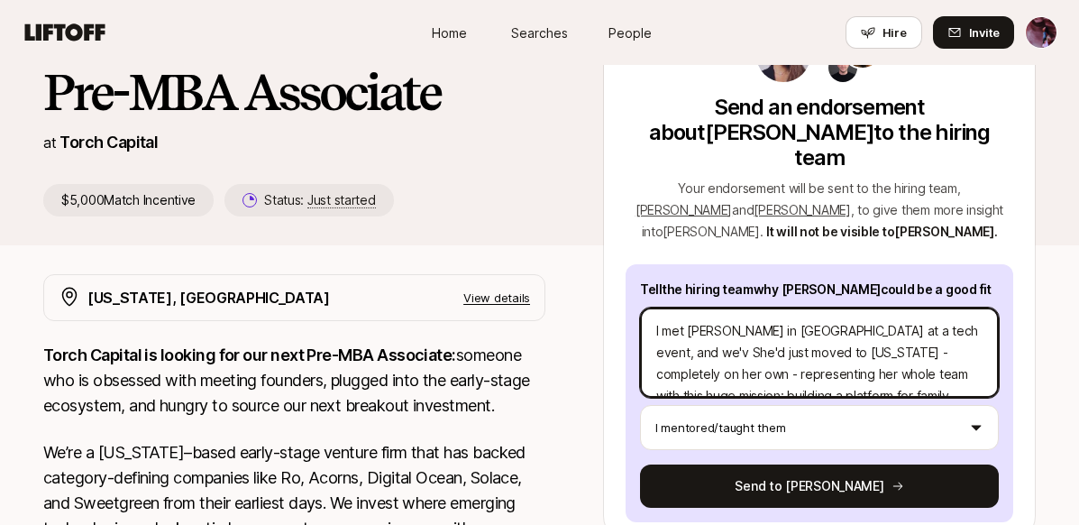
type textarea "x"
type textarea "I met [PERSON_NAME] in [GEOGRAPHIC_DATA] at a tech event, and we' She'd just mo…"
type textarea "x"
type textarea "I met [PERSON_NAME] in [GEOGRAPHIC_DATA] at a tech event, and we She'd just mov…"
type textarea "x"
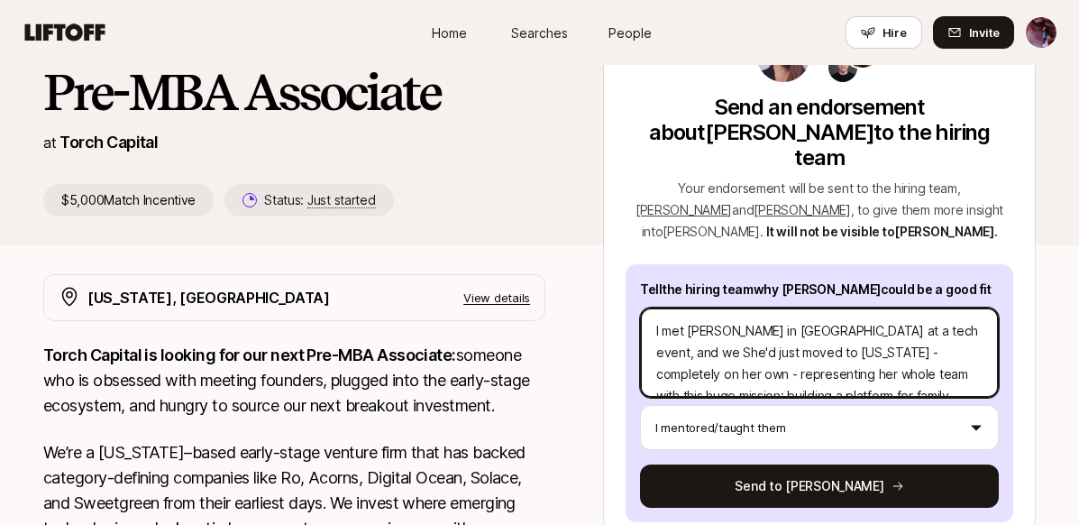
type textarea "I met [PERSON_NAME] in [GEOGRAPHIC_DATA] at a tech event, and w She'd just move…"
type textarea "x"
type textarea "I met [PERSON_NAME] in [GEOGRAPHIC_DATA] at a tech event, and She'd just moved …"
type textarea "x"
type textarea "I met [PERSON_NAME] in [GEOGRAPHIC_DATA] at a tech event, and She'd just moved …"
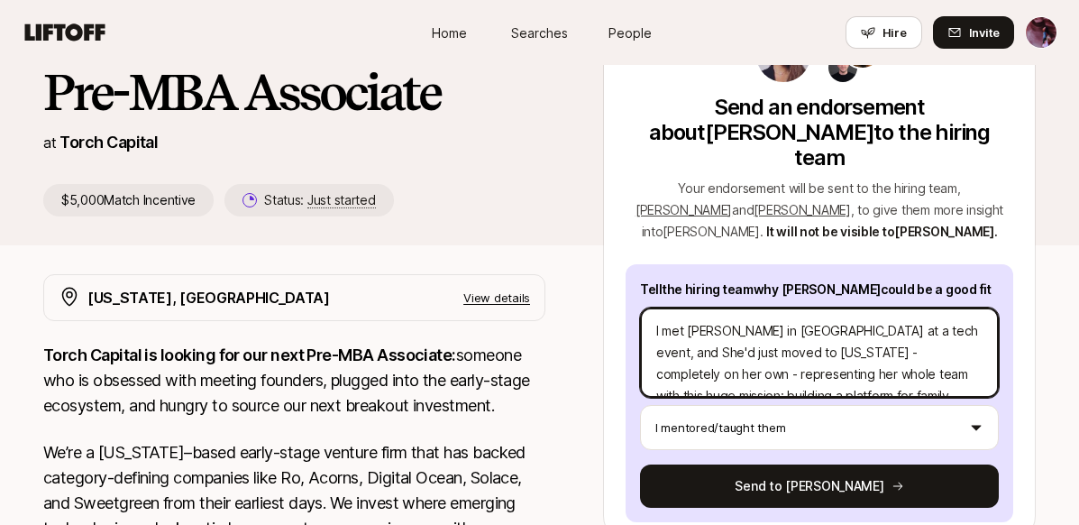
type textarea "x"
type textarea "I met [PERSON_NAME] in [GEOGRAPHIC_DATA] at a tech event, an She'd just moved t…"
type textarea "x"
type textarea "I met [PERSON_NAME] in [GEOGRAPHIC_DATA] at a tech event, a She'd just moved to…"
type textarea "x"
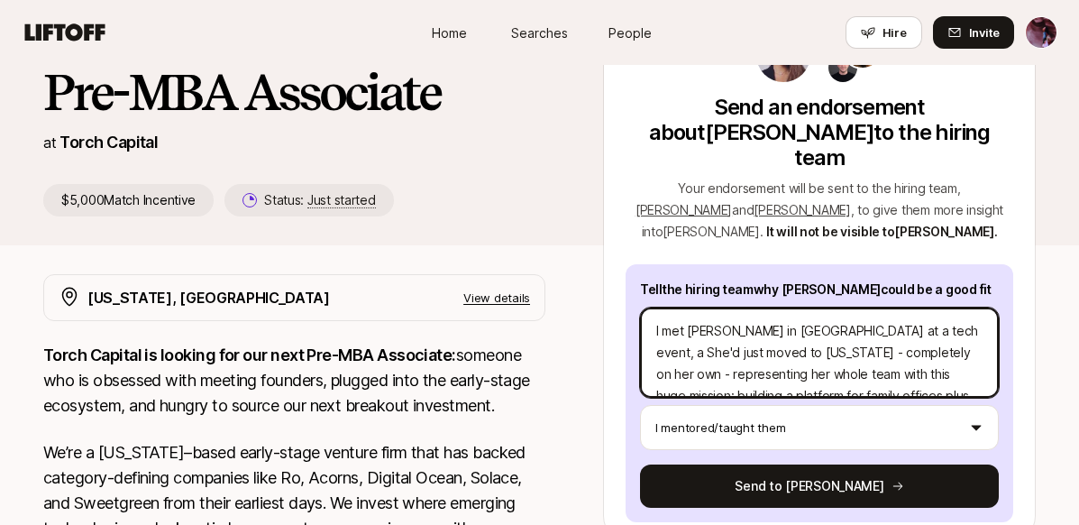
type textarea "I met [PERSON_NAME] in [GEOGRAPHIC_DATA] at a tech event, She'd just moved to […"
type textarea "x"
type textarea "I met [PERSON_NAME] in [GEOGRAPHIC_DATA] at a tech event, She'd just moved to […"
type textarea "x"
type textarea "I met [PERSON_NAME] in [GEOGRAPHIC_DATA] at a tech event, She'd just moved to […"
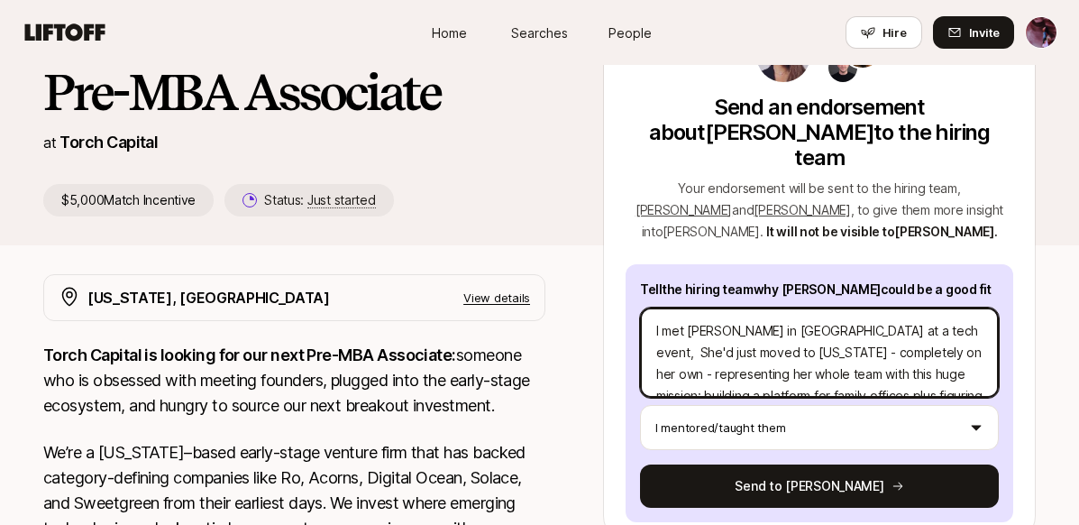
type textarea "x"
type textarea "I met [PERSON_NAME] in [GEOGRAPHIC_DATA] at a tech event, a She'd just moved to…"
type textarea "x"
type textarea "I met [PERSON_NAME] in [GEOGRAPHIC_DATA] at a tech event, a She'd just moved to…"
type textarea "x"
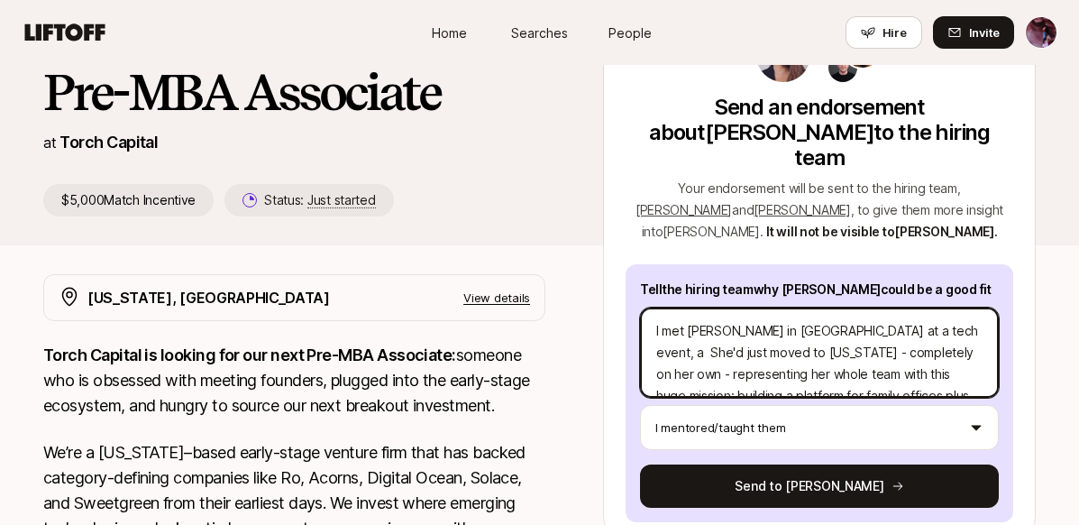
type textarea "I met [PERSON_NAME] in [GEOGRAPHIC_DATA] at a tech event, a w She'd just moved …"
drag, startPoint x: 794, startPoint y: 305, endPoint x: 637, endPoint y: 306, distance: 156.8
click at [637, 306] on div "Tell the hiring team why [PERSON_NAME] could be a good fit I met [PERSON_NAME] …" at bounding box center [819, 393] width 388 height 258
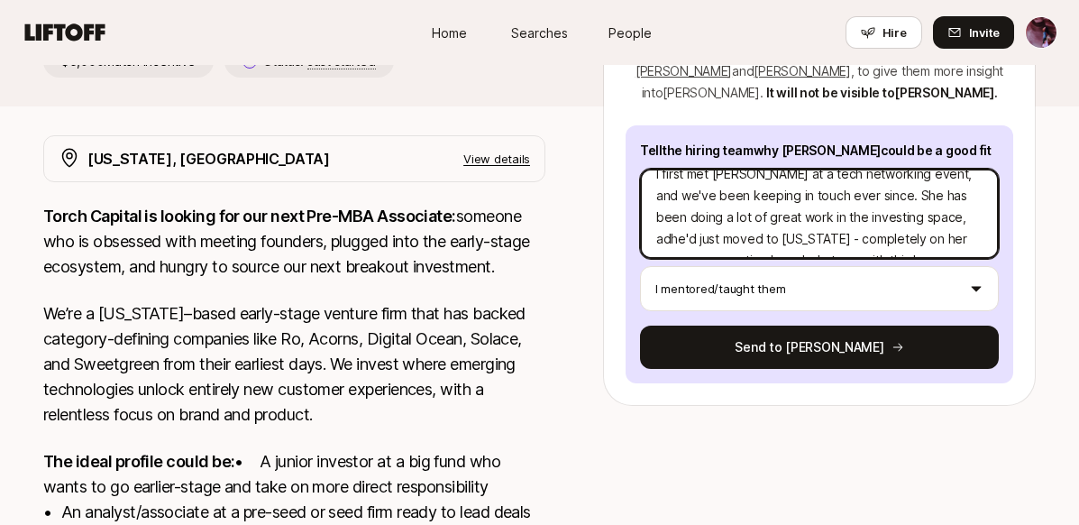
scroll to position [282, 0]
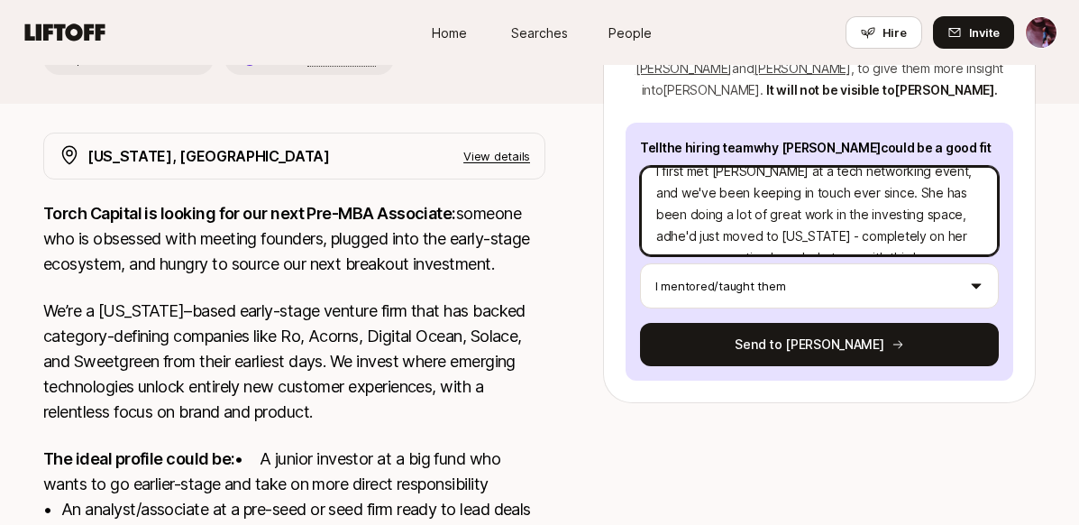
drag, startPoint x: 780, startPoint y: 210, endPoint x: 884, endPoint y: 182, distance: 108.2
click at [884, 182] on textarea "I first met [PERSON_NAME] at a tech networking event, and we've been keeping in…" at bounding box center [819, 211] width 359 height 90
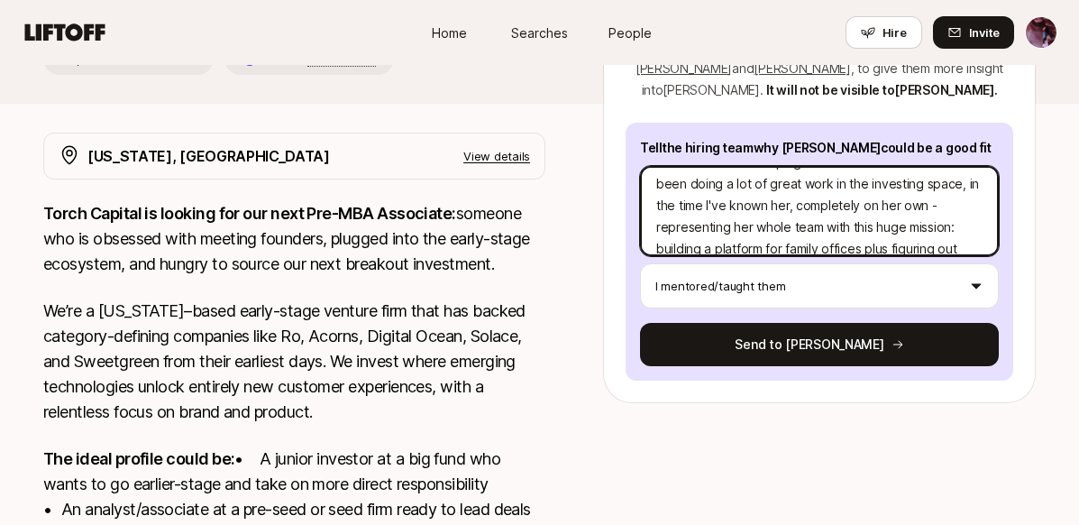
scroll to position [50, 0]
drag, startPoint x: 965, startPoint y: 196, endPoint x: 799, endPoint y: 175, distance: 167.1
click at [799, 175] on textarea "I first met [PERSON_NAME] at a tech networking event, and we've been keeping in…" at bounding box center [819, 211] width 359 height 90
drag, startPoint x: 866, startPoint y: 178, endPoint x: 765, endPoint y: 180, distance: 101.0
click at [765, 180] on textarea "I first met [PERSON_NAME] at a tech networking event, and we've been keeping in…" at bounding box center [819, 211] width 359 height 90
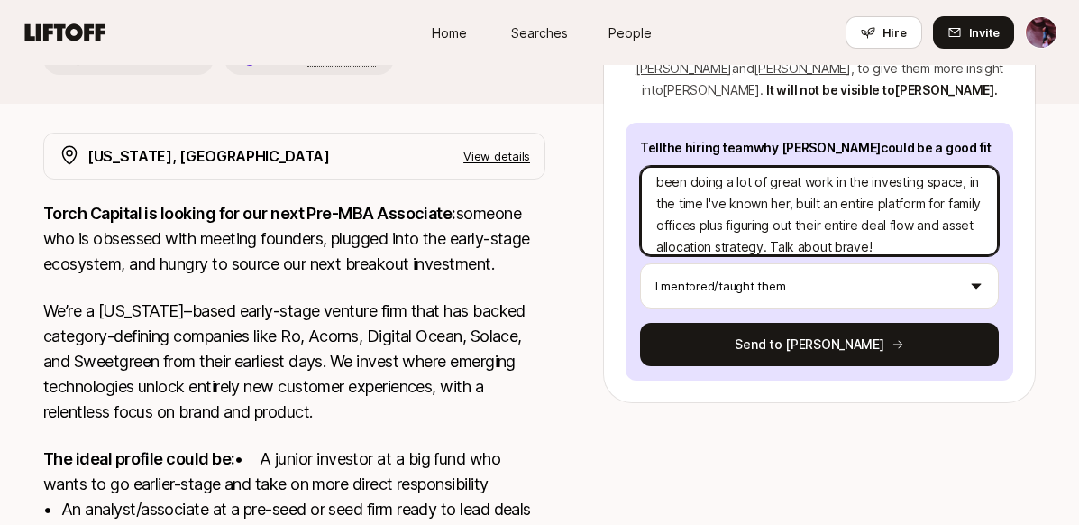
click at [857, 188] on textarea "I first met [PERSON_NAME] at a tech networking event, and we've been keeping in…" at bounding box center [819, 211] width 359 height 90
click at [963, 185] on textarea "I first met [PERSON_NAME] at a tech networking event, and we've been keeping in…" at bounding box center [819, 211] width 359 height 90
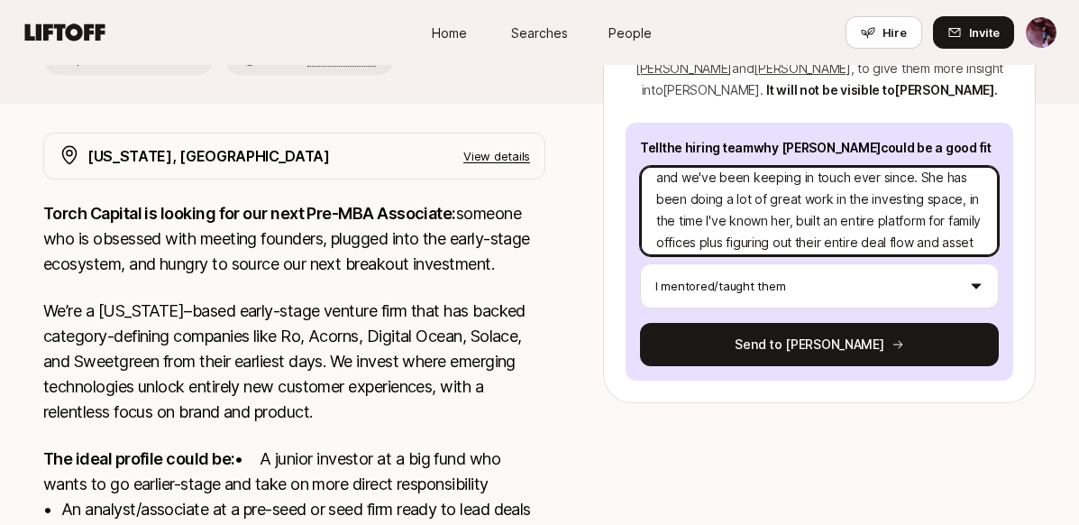
scroll to position [31, 0]
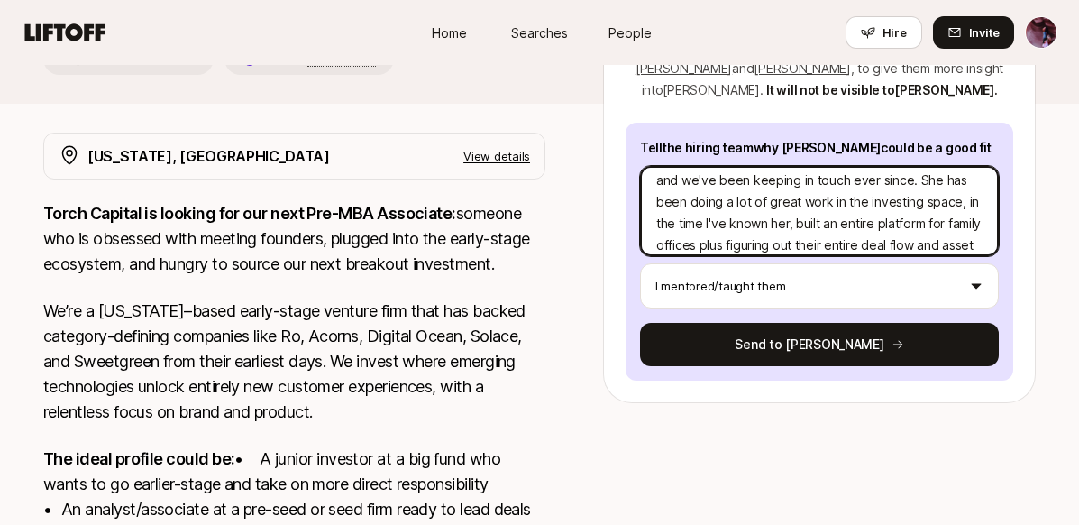
drag, startPoint x: 720, startPoint y: 197, endPoint x: 883, endPoint y: 178, distance: 164.3
click at [883, 178] on textarea "I first met [PERSON_NAME] at a tech networking event, and we've been keeping in…" at bounding box center [819, 211] width 359 height 90
drag, startPoint x: 882, startPoint y: 176, endPoint x: 699, endPoint y: 196, distance: 184.1
click at [699, 196] on textarea "I first met [PERSON_NAME] at a tech networking event, and we've been keeping in…" at bounding box center [819, 211] width 359 height 90
drag, startPoint x: 718, startPoint y: 197, endPoint x: 881, endPoint y: 174, distance: 164.8
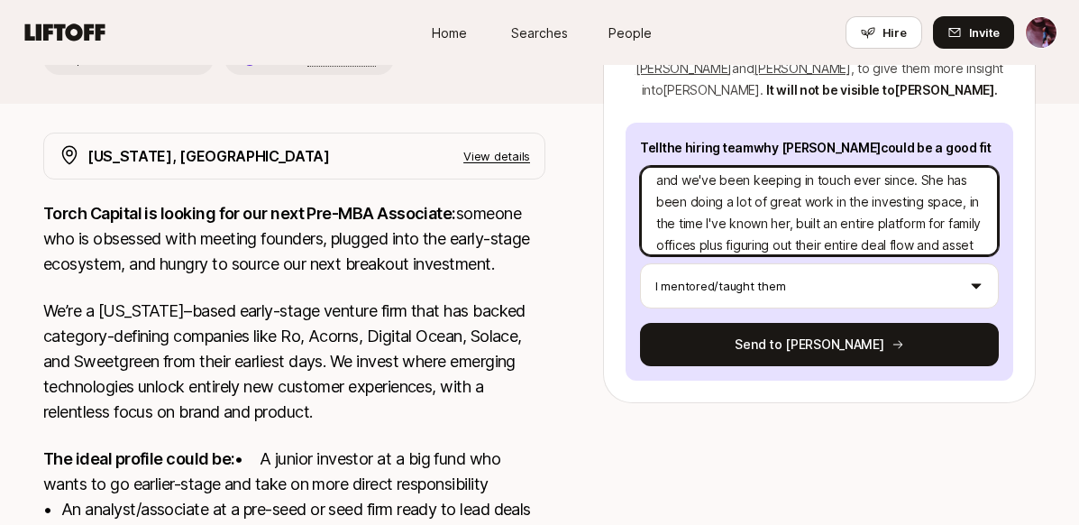
click at [881, 174] on textarea "I first met [PERSON_NAME] at a tech networking event, and we've been keeping in…" at bounding box center [819, 211] width 359 height 90
drag, startPoint x: 960, startPoint y: 196, endPoint x: 900, endPoint y: 196, distance: 59.5
click at [900, 196] on textarea "I first met [PERSON_NAME] at a tech networking event, and we've been keeping in…" at bounding box center [819, 211] width 359 height 90
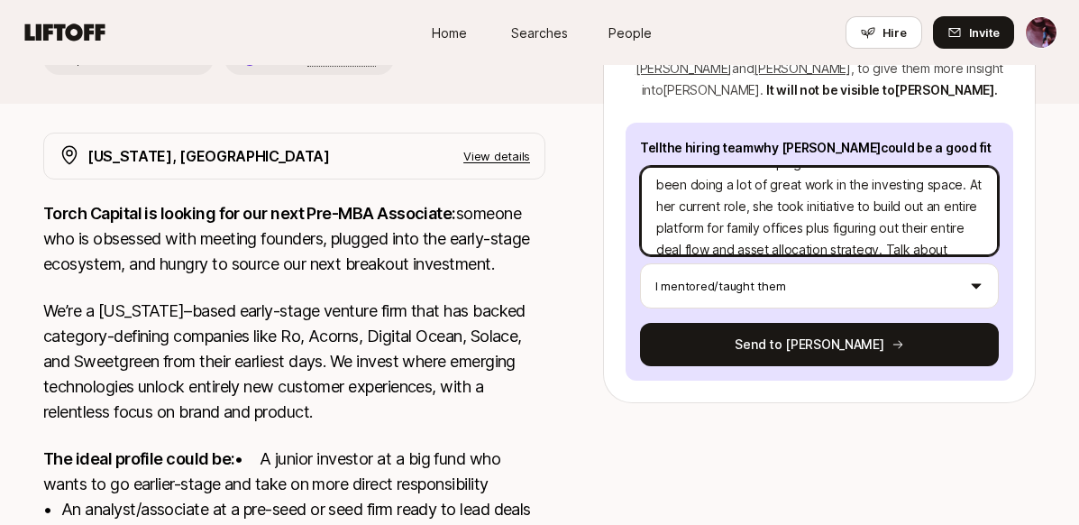
scroll to position [50, 0]
click at [735, 201] on textarea "I first met [PERSON_NAME] at a tech networking event, and we've been keeping in…" at bounding box center [819, 211] width 359 height 90
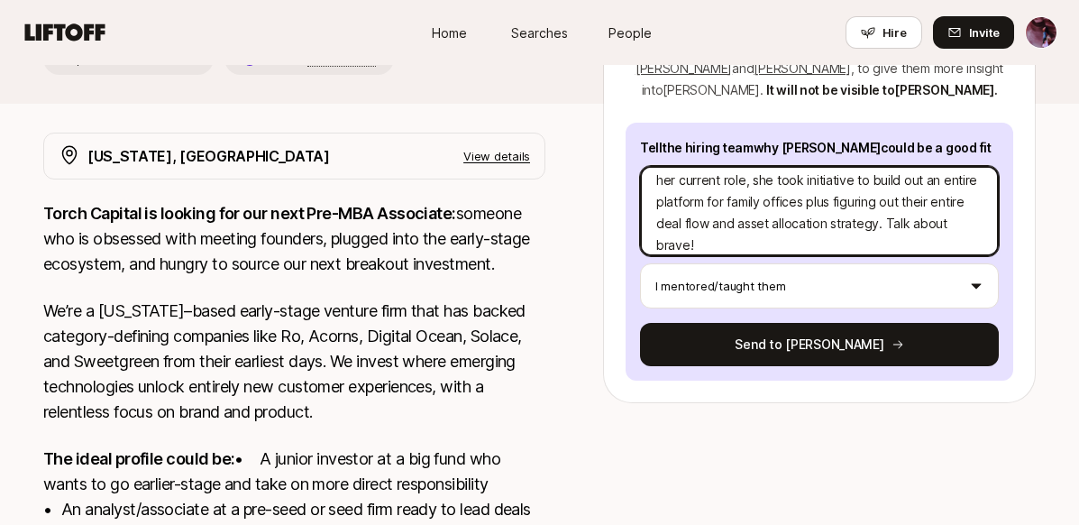
scroll to position [88, 0]
drag, startPoint x: 903, startPoint y: 185, endPoint x: 811, endPoint y: 185, distance: 91.9
click at [811, 185] on textarea "I first met [PERSON_NAME] at a tech networking event, and we've been keeping in…" at bounding box center [819, 211] width 359 height 90
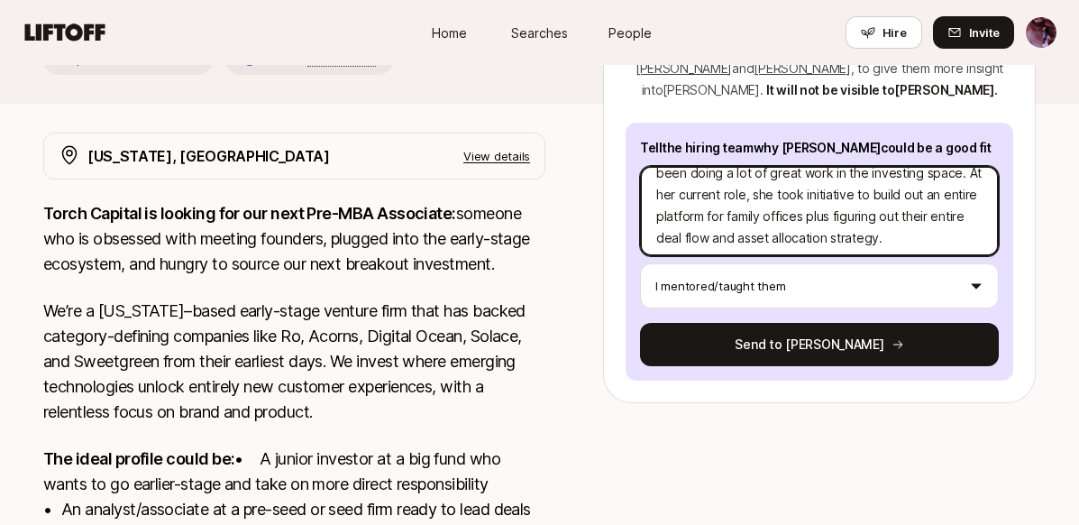
scroll to position [53, 0]
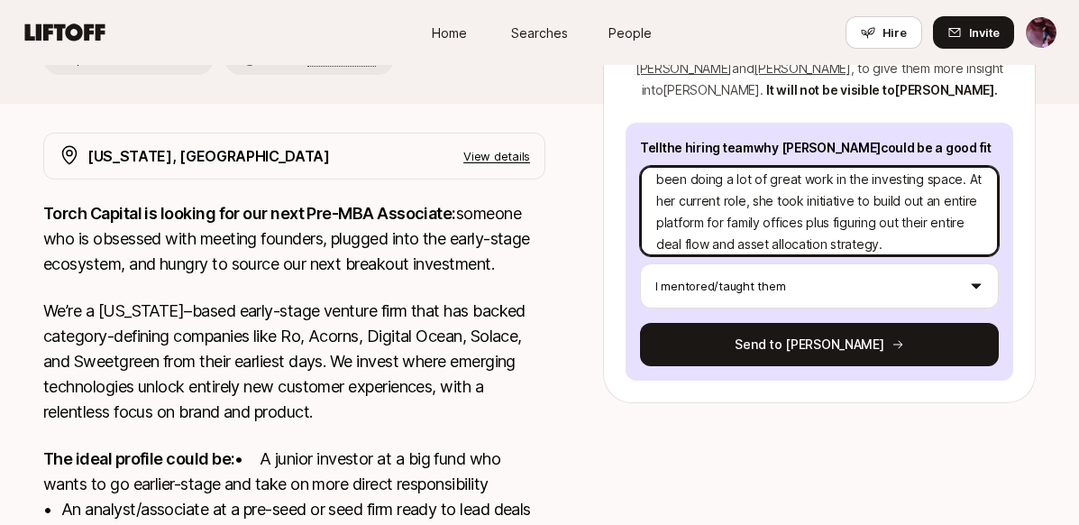
drag, startPoint x: 731, startPoint y: 198, endPoint x: 656, endPoint y: 196, distance: 74.8
click at [656, 196] on textarea "I first met [PERSON_NAME] at a tech networking event, and we've been keeping in…" at bounding box center [819, 211] width 359 height 90
click at [745, 185] on textarea "I first met [PERSON_NAME] at a tech networking event, and we've been keeping in…" at bounding box center [819, 211] width 359 height 90
click at [735, 200] on textarea "I first met [PERSON_NAME] at a tech networking event, and we've been keeping in…" at bounding box center [819, 211] width 359 height 90
drag, startPoint x: 930, startPoint y: 195, endPoint x: 835, endPoint y: 195, distance: 95.5
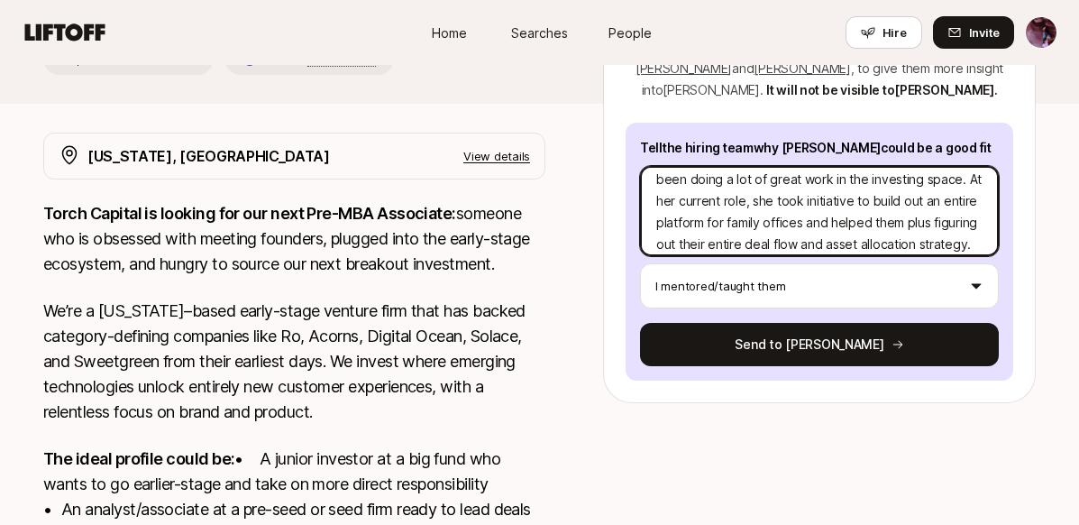
click at [835, 195] on textarea "I first met [PERSON_NAME] at a tech networking event, and we've been keeping in…" at bounding box center [819, 211] width 359 height 90
click at [891, 218] on textarea "I first met [PERSON_NAME] at a tech networking event, and we've been keeping in…" at bounding box center [819, 211] width 359 height 90
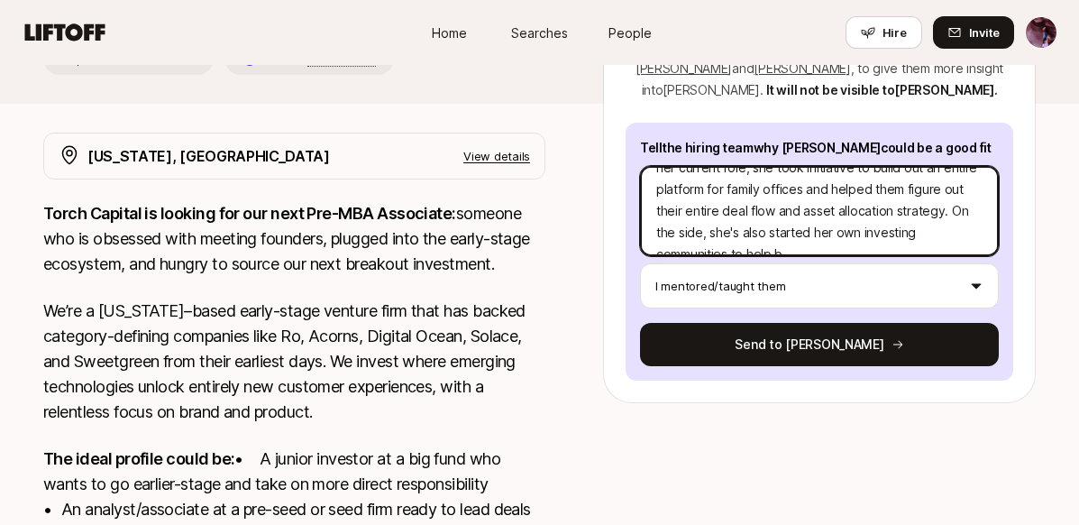
scroll to position [108, 0]
drag, startPoint x: 937, startPoint y: 184, endPoint x: 756, endPoint y: 191, distance: 181.3
click at [756, 191] on textarea "I first met [PERSON_NAME] at a tech networking event, and we've been keeping in…" at bounding box center [819, 211] width 359 height 90
click at [788, 203] on textarea "I first met [PERSON_NAME] at a tech networking event, and we've been keeping in…" at bounding box center [819, 211] width 359 height 90
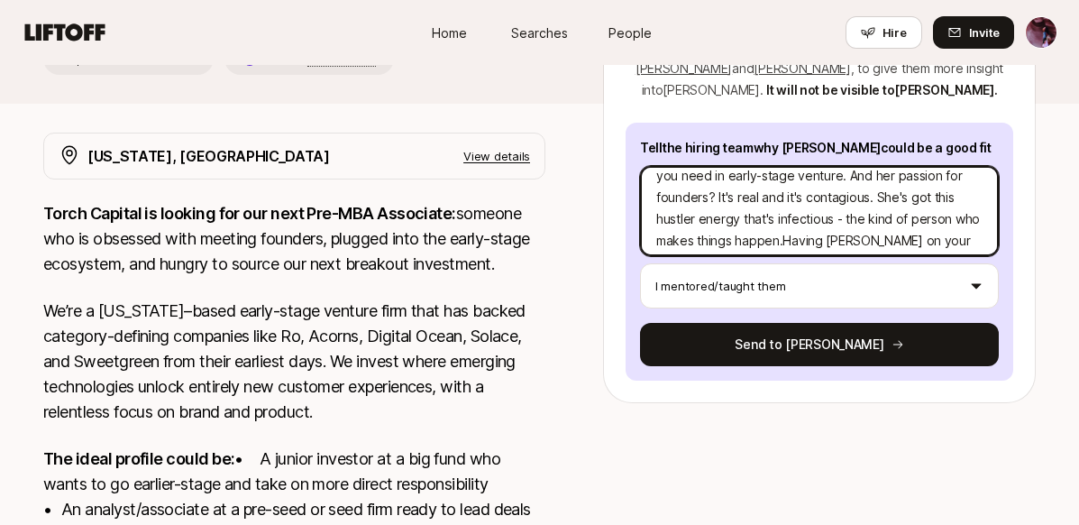
scroll to position [248, 0]
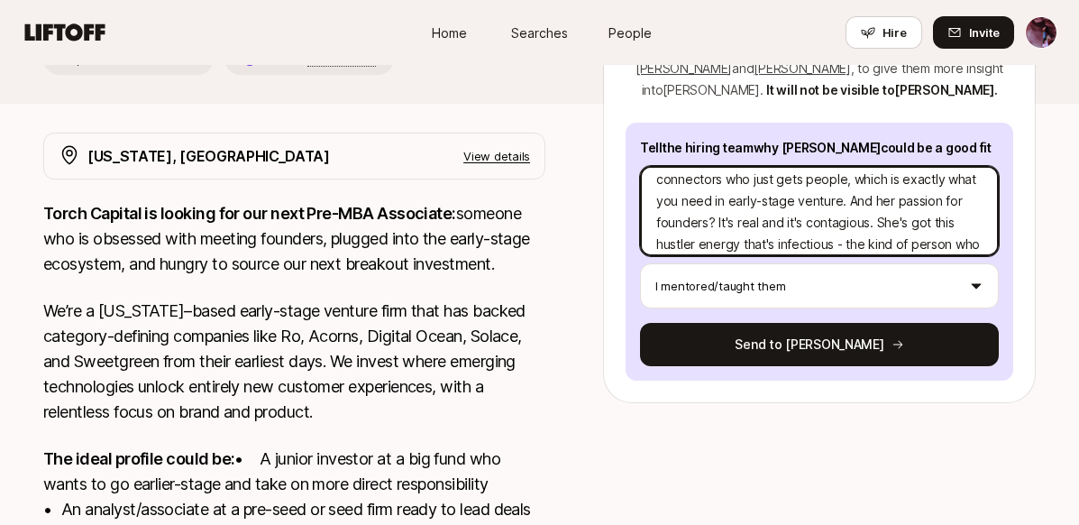
drag, startPoint x: 739, startPoint y: 195, endPoint x: 744, endPoint y: 180, distance: 15.1
click at [744, 180] on textarea "I first met [PERSON_NAME] at a tech networking event, and we've been keeping in…" at bounding box center [819, 211] width 359 height 90
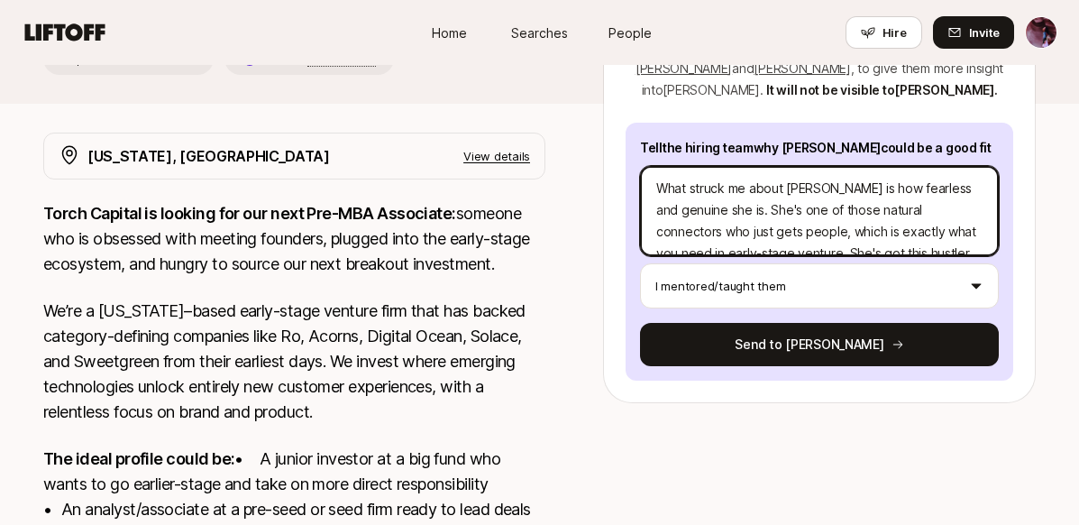
click at [790, 172] on textarea "I first met [PERSON_NAME] at a tech networking event, and we've been keeping in…" at bounding box center [819, 211] width 359 height 90
click at [763, 195] on textarea "I first met [PERSON_NAME] at a tech networking event, and we've been keeping in…" at bounding box center [819, 211] width 359 height 90
click at [813, 193] on textarea "I first met [PERSON_NAME] at a tech networking event, and we've been keeping in…" at bounding box center [819, 211] width 359 height 90
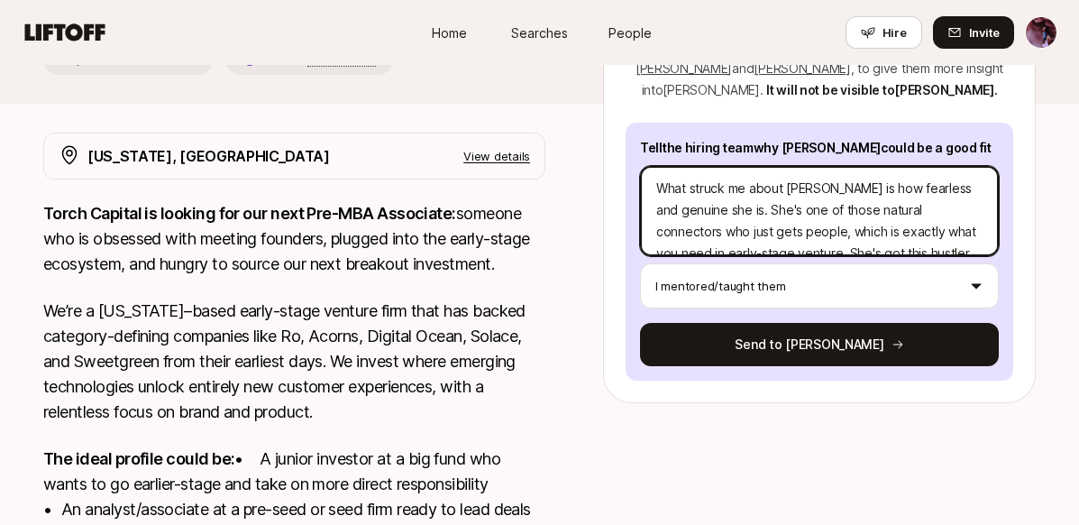
paste textarea "I first met [PERSON_NAME] at a tech networking event, we have kept in touch sin…"
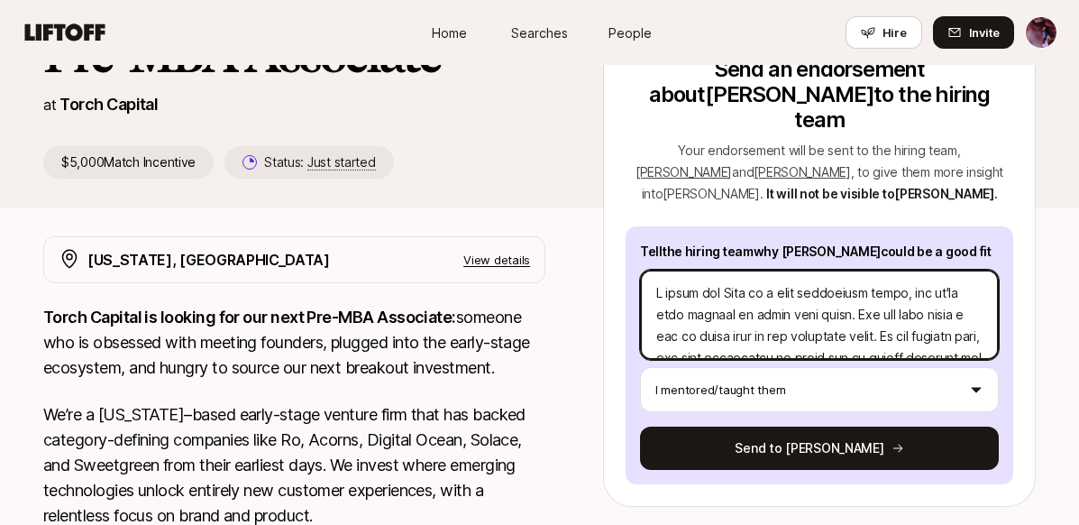
scroll to position [145, 0]
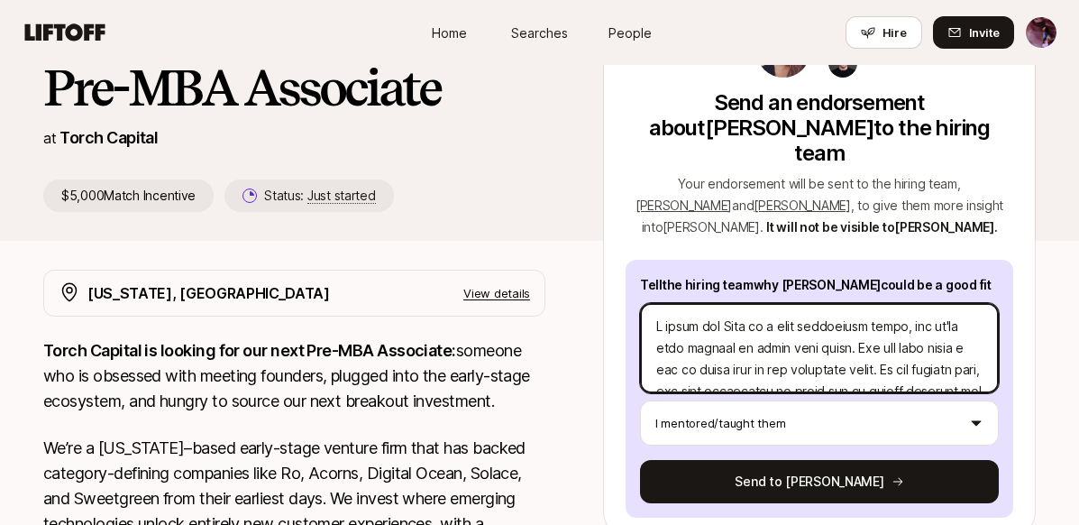
click at [733, 322] on textarea at bounding box center [819, 348] width 359 height 90
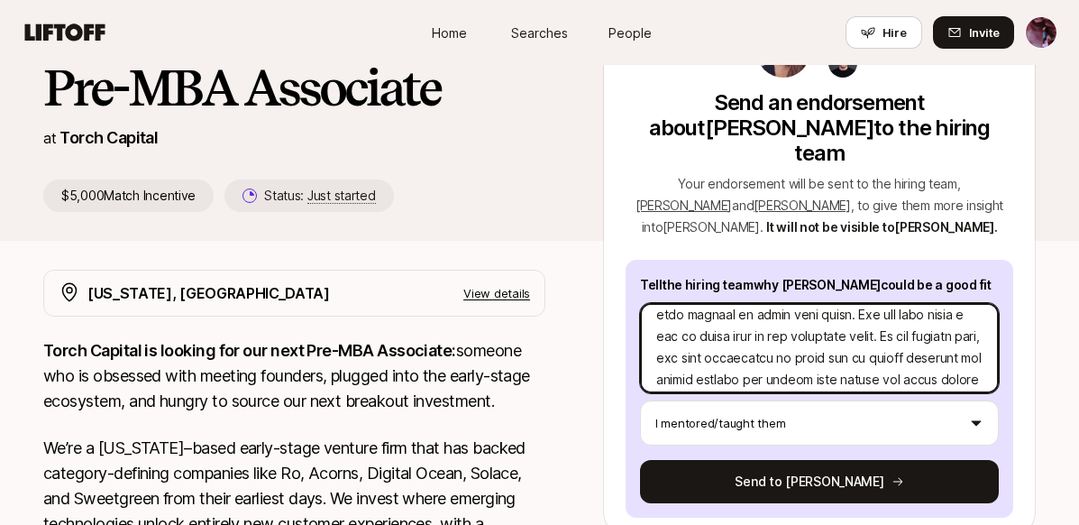
scroll to position [32, 0]
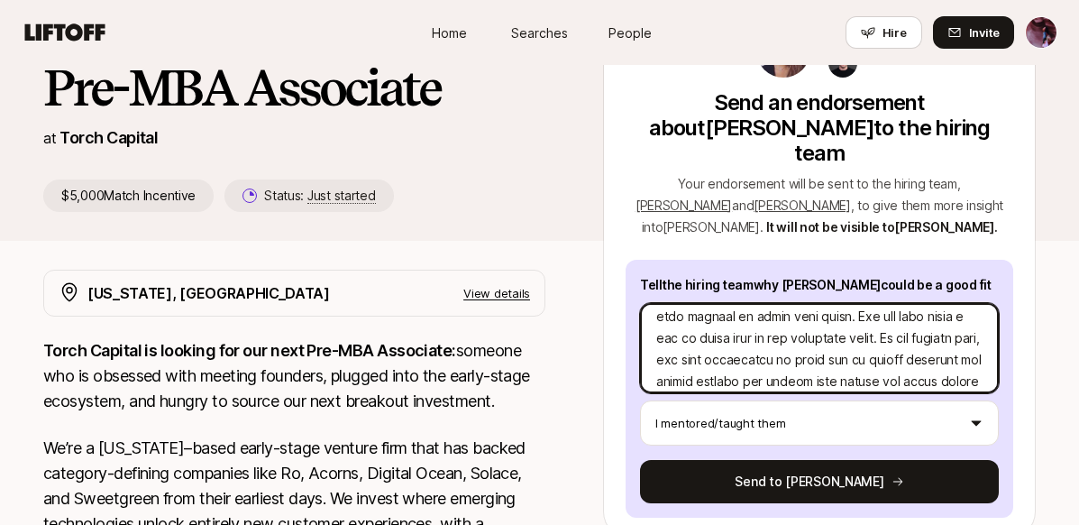
click at [847, 303] on textarea at bounding box center [819, 348] width 359 height 90
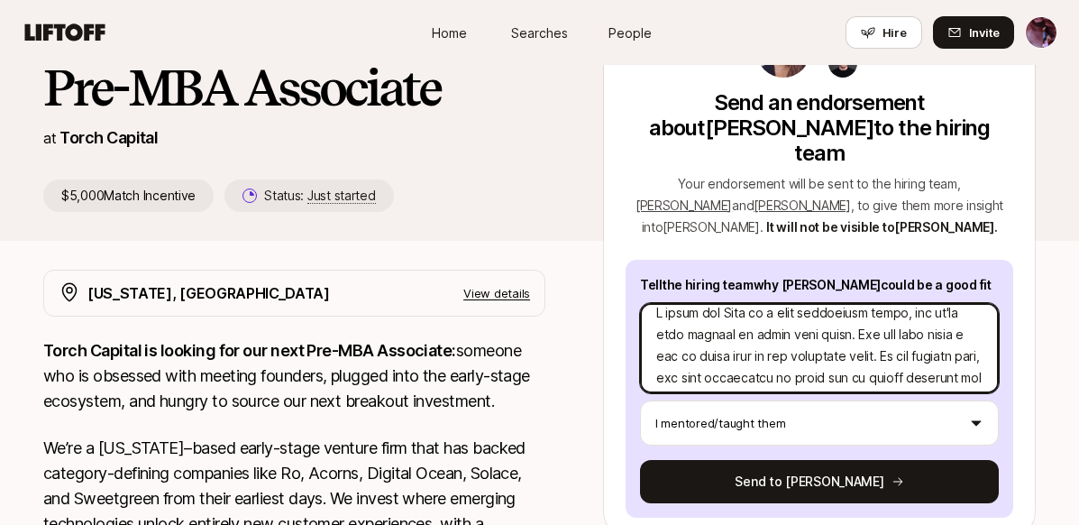
scroll to position [9, 0]
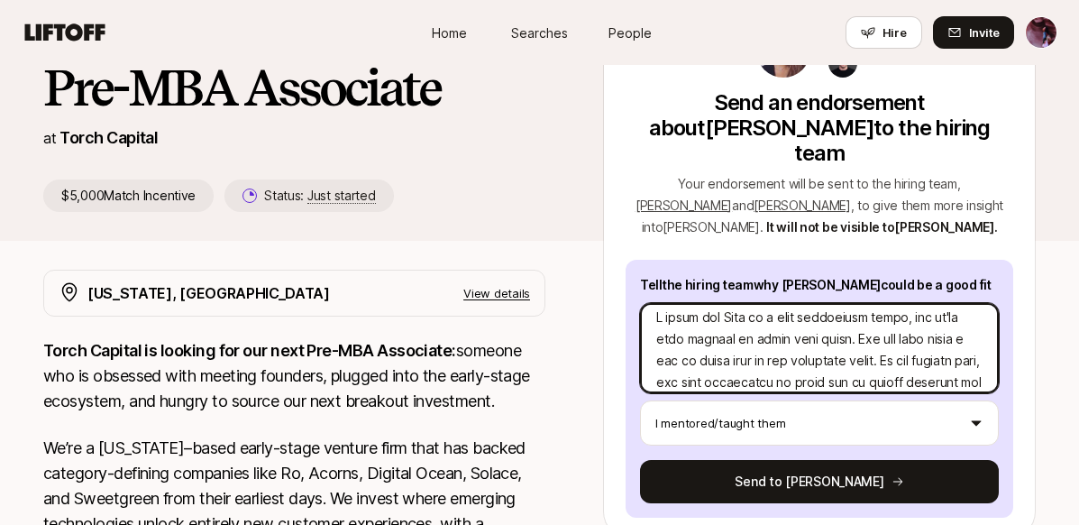
click at [852, 312] on textarea at bounding box center [819, 348] width 359 height 90
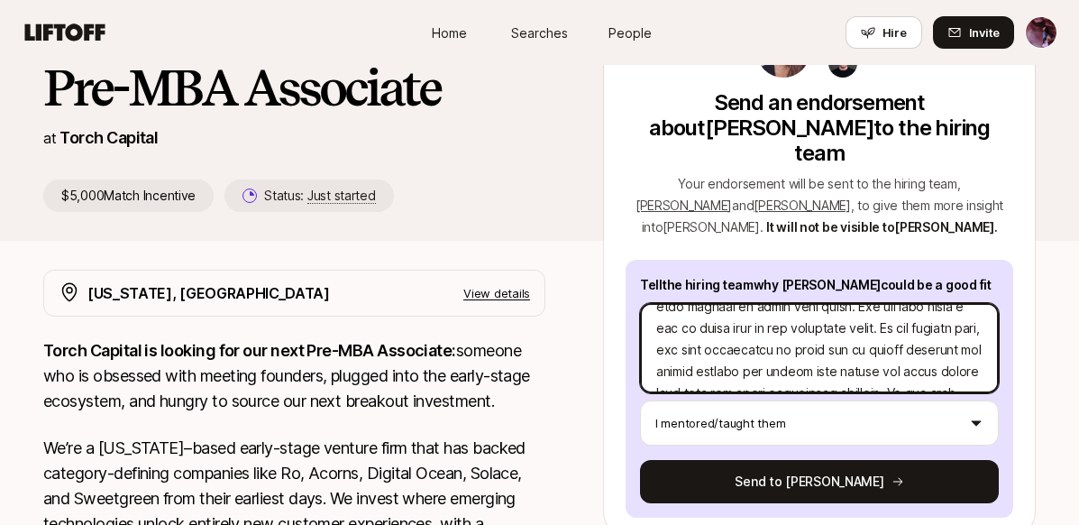
click at [803, 344] on textarea at bounding box center [819, 348] width 359 height 90
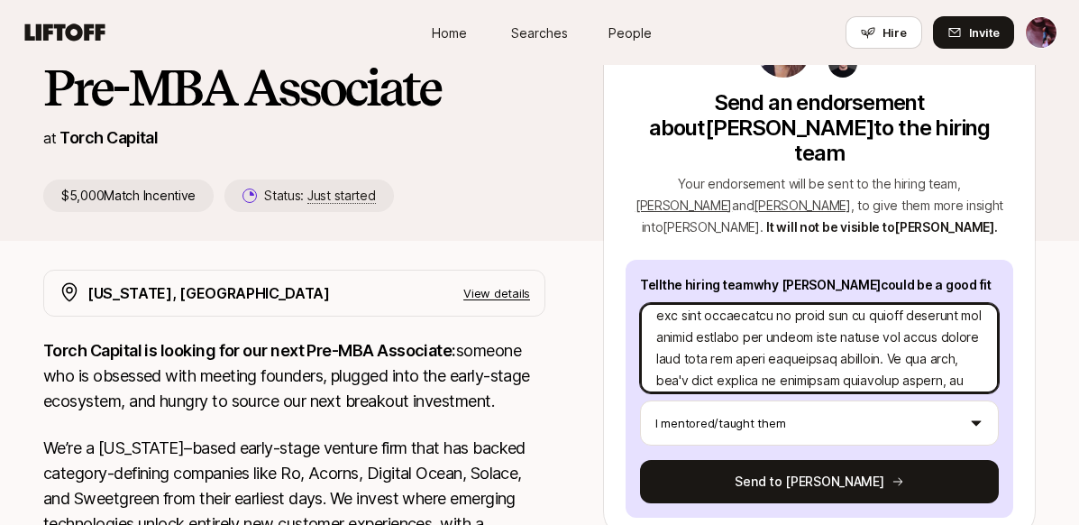
scroll to position [81, 0]
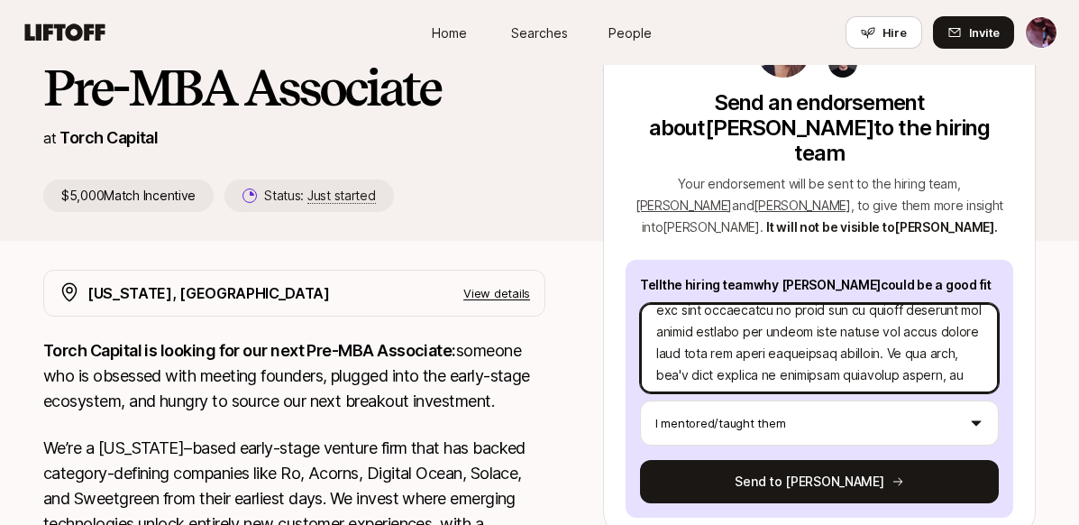
drag, startPoint x: 961, startPoint y: 303, endPoint x: 871, endPoint y: 306, distance: 89.3
click at [871, 306] on textarea at bounding box center [819, 348] width 359 height 90
click at [698, 324] on textarea at bounding box center [819, 348] width 359 height 90
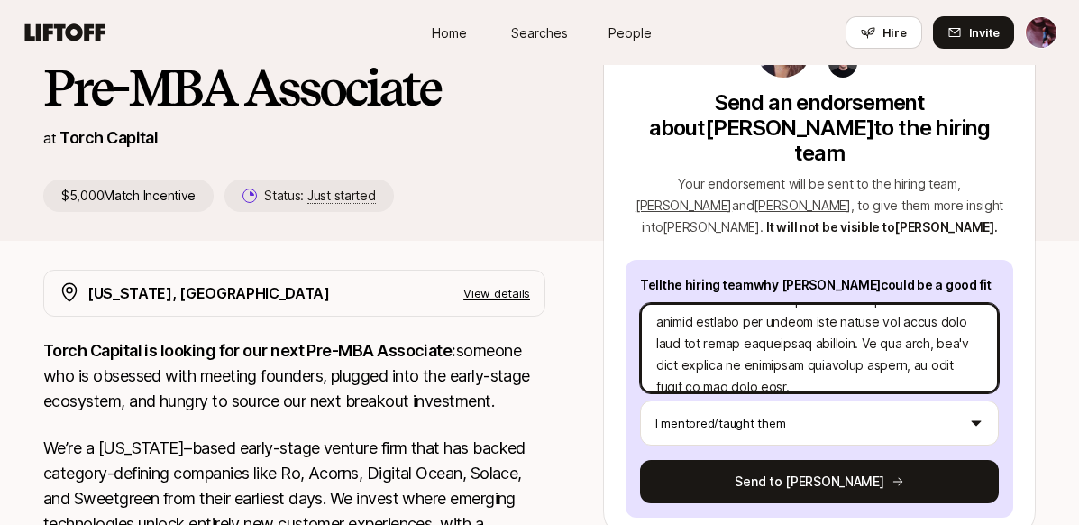
scroll to position [95, 0]
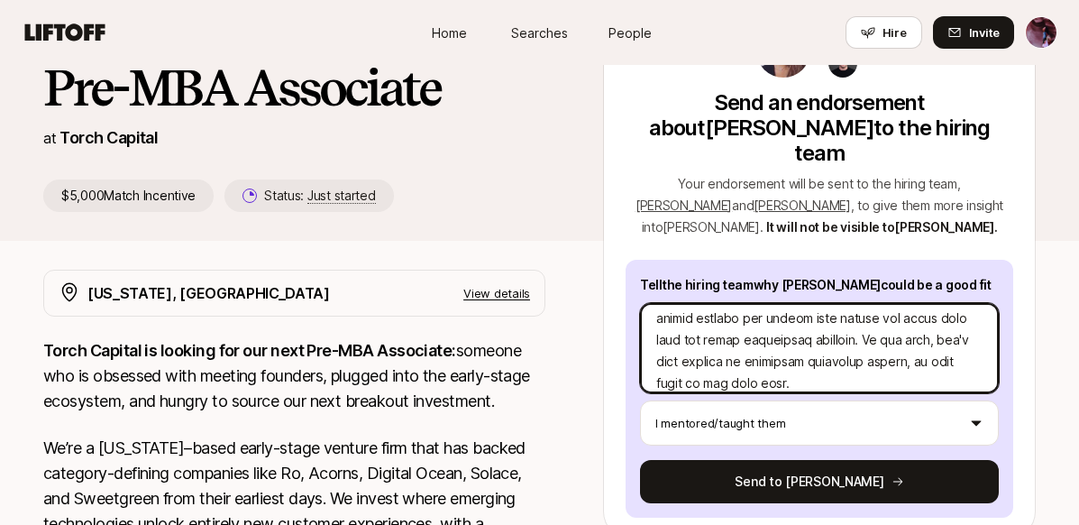
click at [895, 312] on textarea at bounding box center [819, 348] width 359 height 90
drag, startPoint x: 895, startPoint y: 312, endPoint x: 827, endPoint y: 312, distance: 67.6
click at [827, 312] on textarea at bounding box center [819, 348] width 359 height 90
click at [917, 319] on textarea at bounding box center [819, 348] width 359 height 90
drag, startPoint x: 808, startPoint y: 351, endPoint x: 849, endPoint y: 315, distance: 54.9
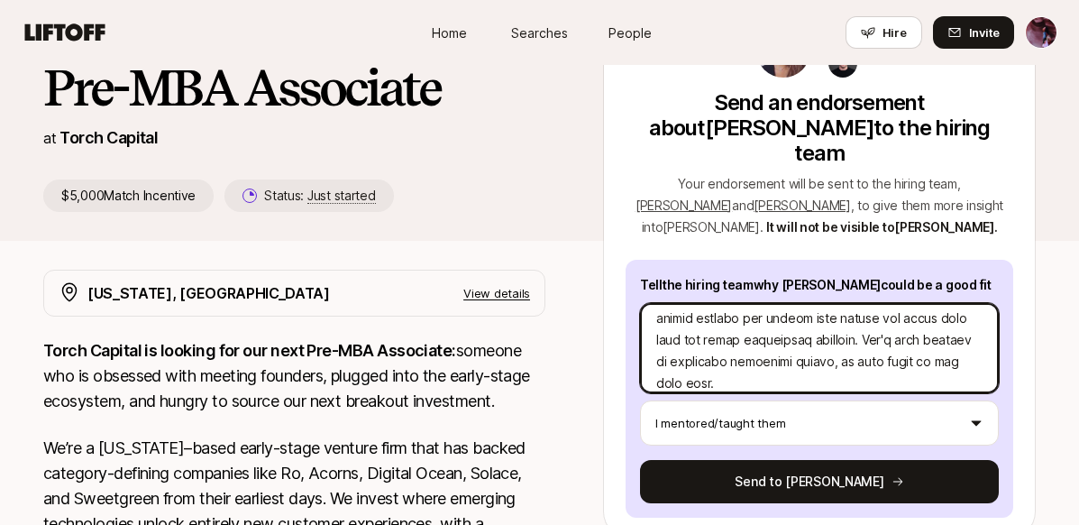
click at [849, 315] on textarea at bounding box center [819, 348] width 359 height 90
drag, startPoint x: 839, startPoint y: 339, endPoint x: 928, endPoint y: 316, distance: 92.0
click at [928, 316] on textarea "I first met [PERSON_NAME] at a tech networking event, and we've been keeping in…" at bounding box center [819, 348] width 359 height 90
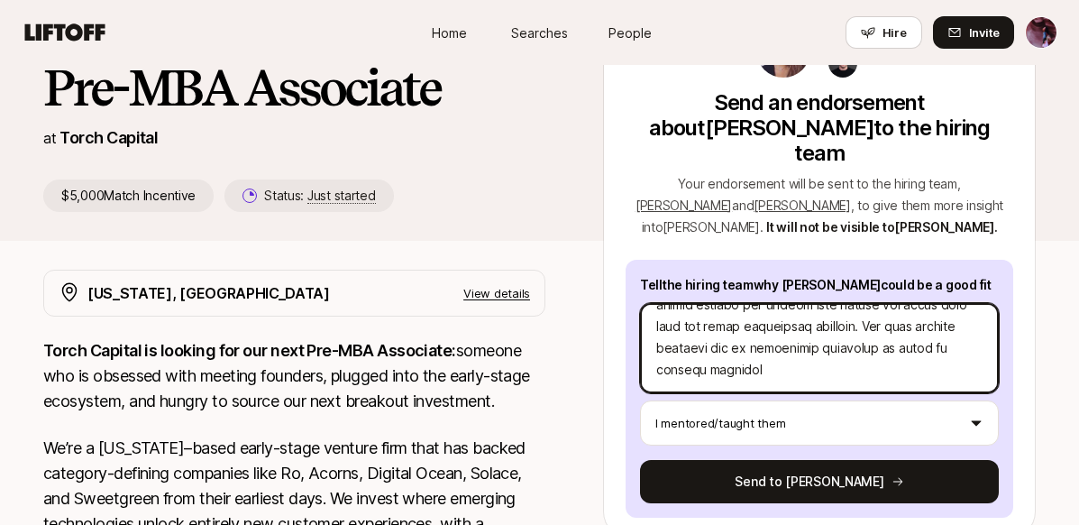
click at [894, 342] on textarea at bounding box center [819, 348] width 359 height 90
drag, startPoint x: 903, startPoint y: 341, endPoint x: 634, endPoint y: 339, distance: 268.6
click at [634, 339] on div "Tell the hiring team why [PERSON_NAME] could be a good fit I mentored/taught th…" at bounding box center [819, 389] width 388 height 258
click at [815, 348] on textarea at bounding box center [819, 348] width 359 height 90
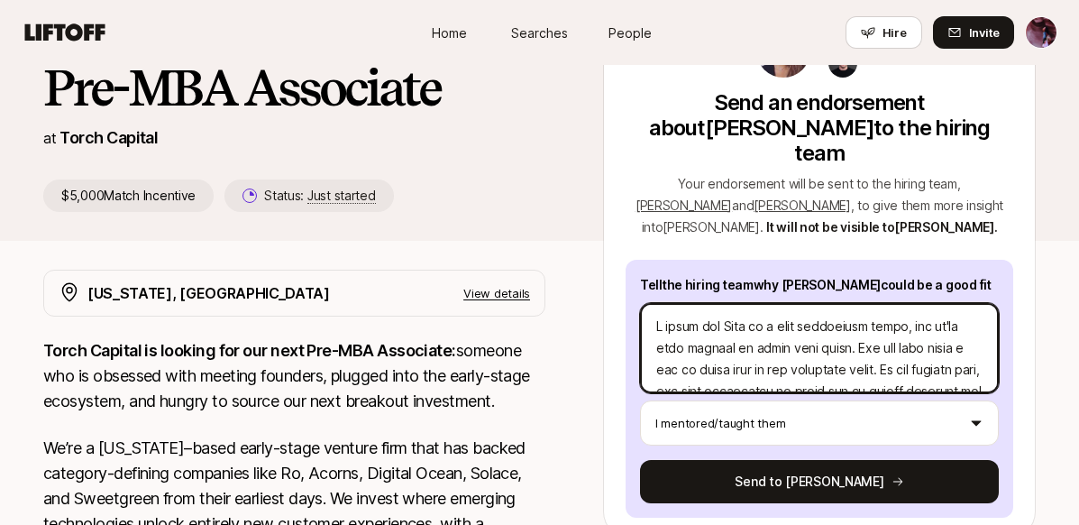
scroll to position [5, 0]
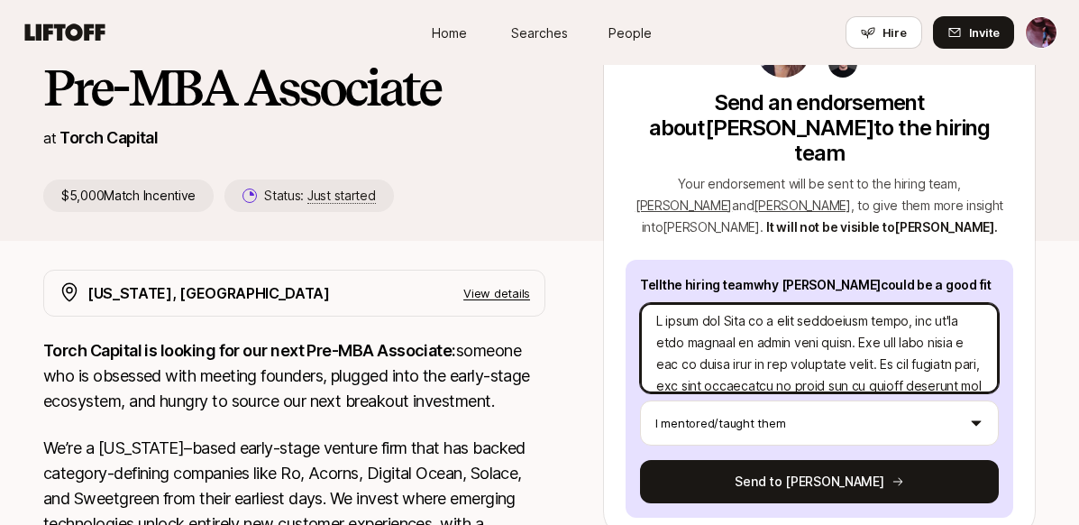
click at [777, 333] on textarea at bounding box center [819, 348] width 359 height 90
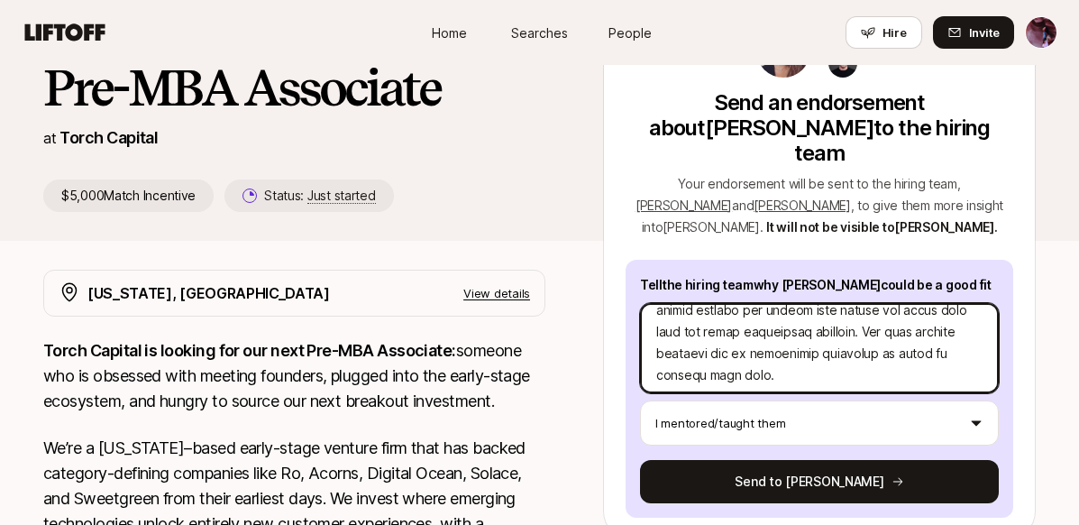
scroll to position [0, 0]
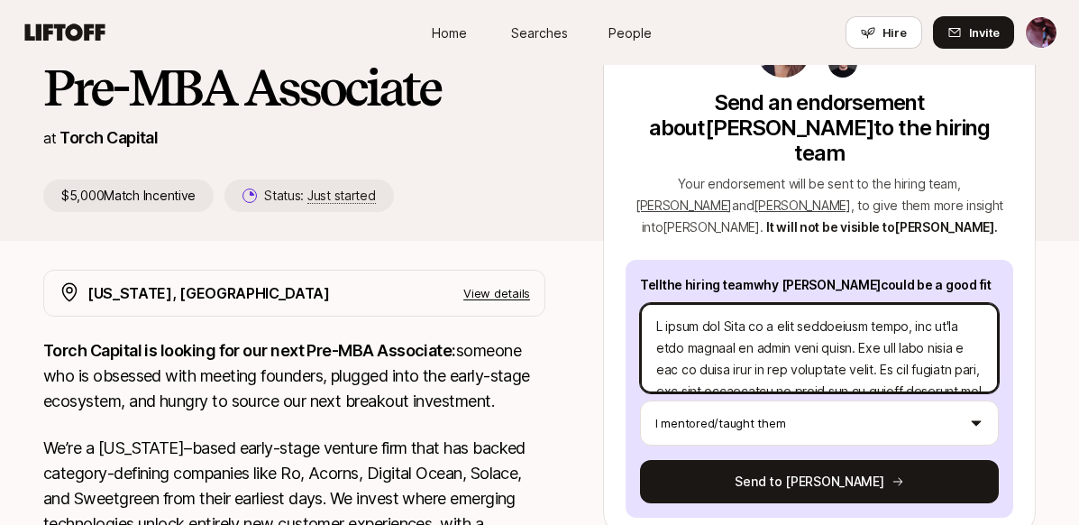
drag, startPoint x: 662, startPoint y: 326, endPoint x: 725, endPoint y: 340, distance: 63.6
click at [725, 340] on textarea at bounding box center [819, 348] width 359 height 90
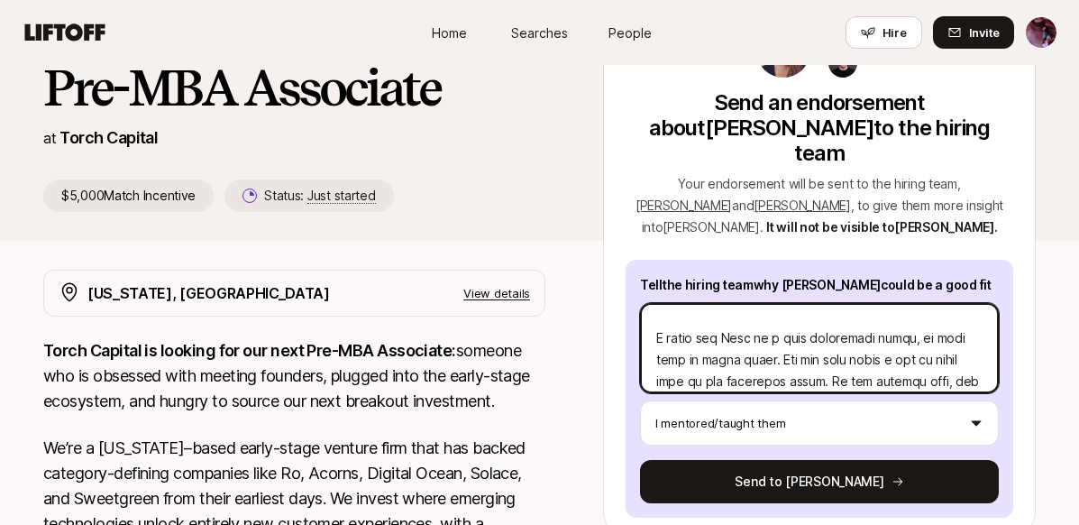
scroll to position [208, 0]
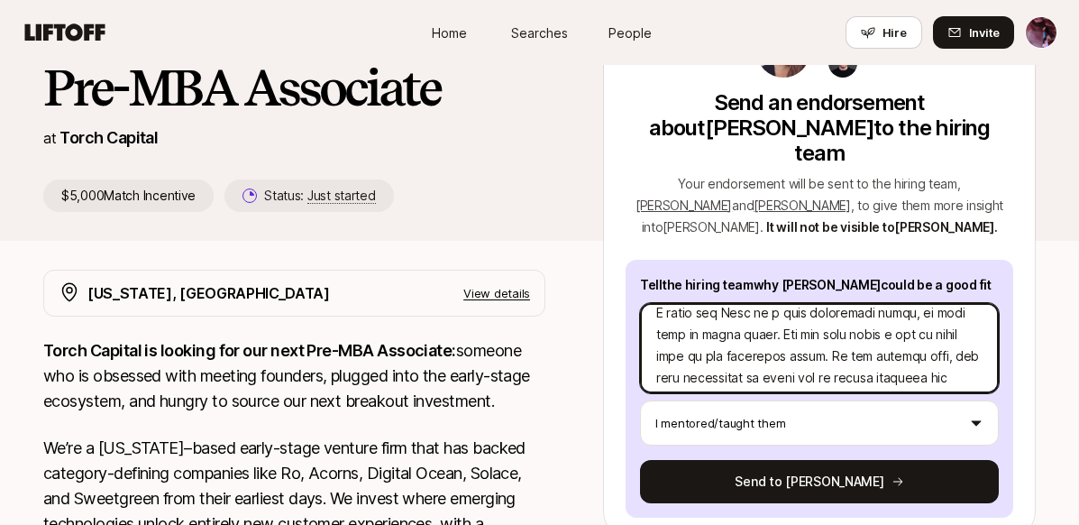
drag, startPoint x: 971, startPoint y: 349, endPoint x: 681, endPoint y: 306, distance: 292.5
click at [681, 306] on textarea at bounding box center [819, 348] width 359 height 90
drag, startPoint x: 929, startPoint y: 351, endPoint x: 656, endPoint y: 296, distance: 278.6
click at [656, 303] on textarea "I first met [PERSON_NAME] at a tech networking event, and we've been keeping in…" at bounding box center [819, 348] width 359 height 90
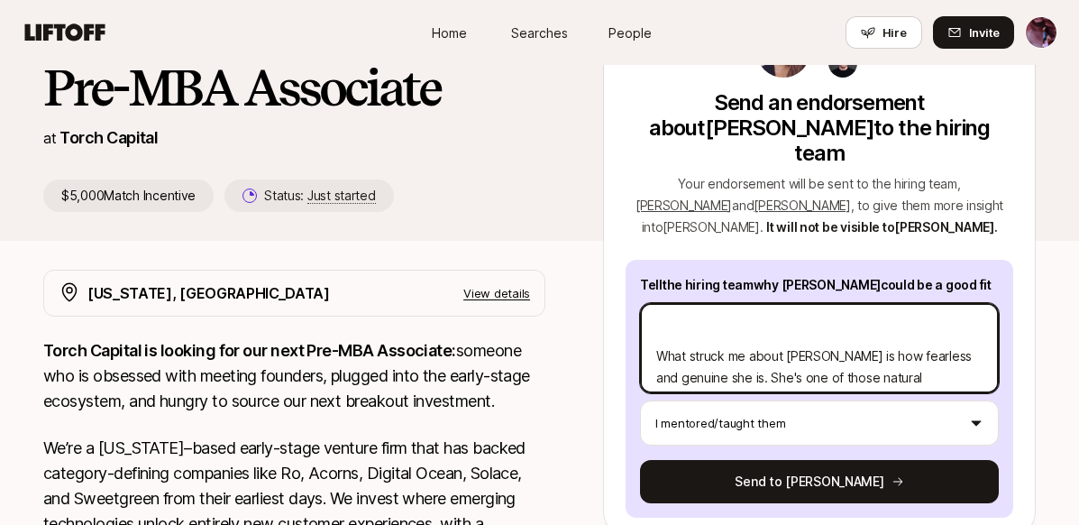
click at [701, 314] on textarea "I first met [PERSON_NAME] at a tech networking event, and we've been keeping in…" at bounding box center [819, 348] width 359 height 90
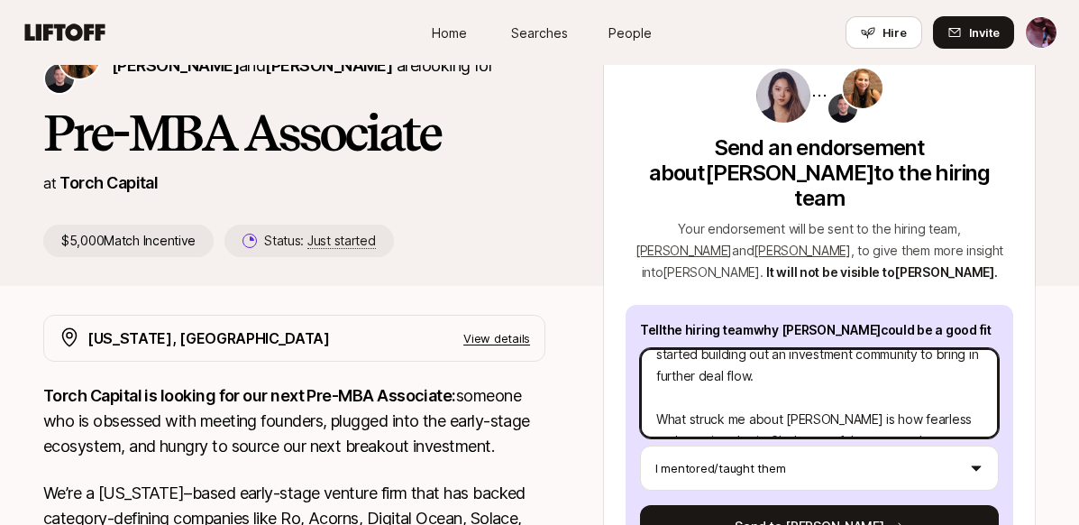
scroll to position [142, 0]
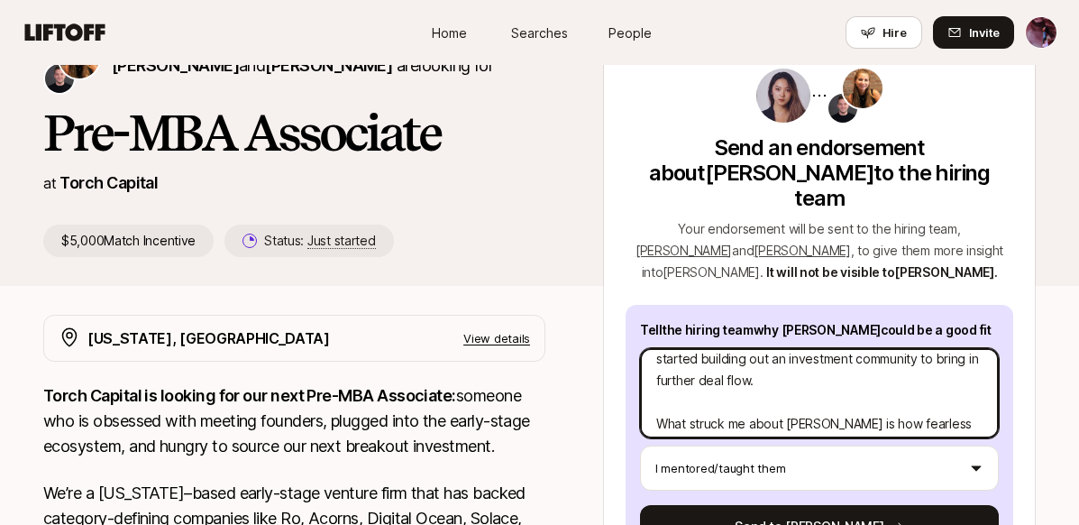
click at [705, 374] on textarea "I first met [PERSON_NAME] at a tech networking event, and we've been keeping in…" at bounding box center [819, 393] width 359 height 90
click at [705, 376] on textarea "I first met [PERSON_NAME] at a tech networking event, and we've been keeping in…" at bounding box center [819, 393] width 359 height 90
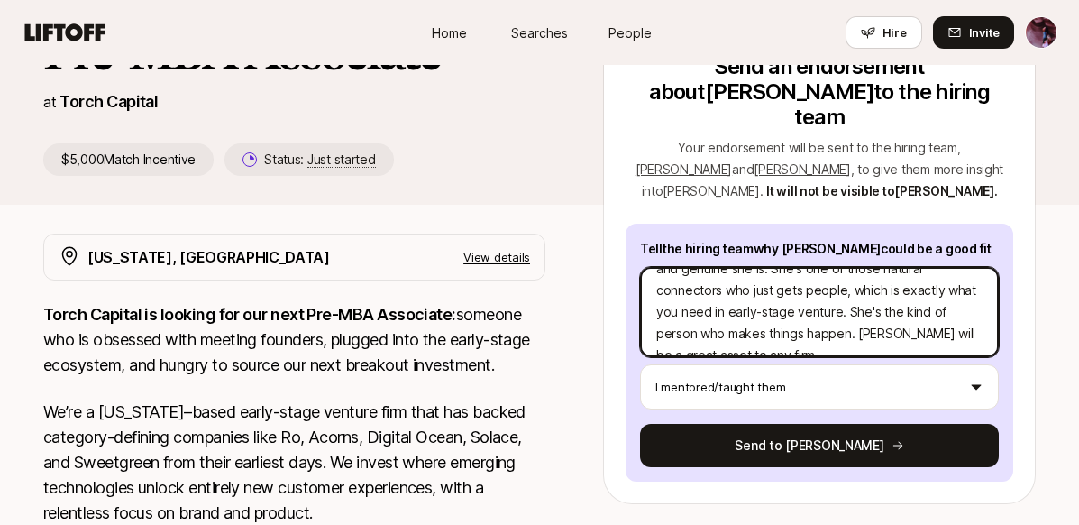
scroll to position [0, 0]
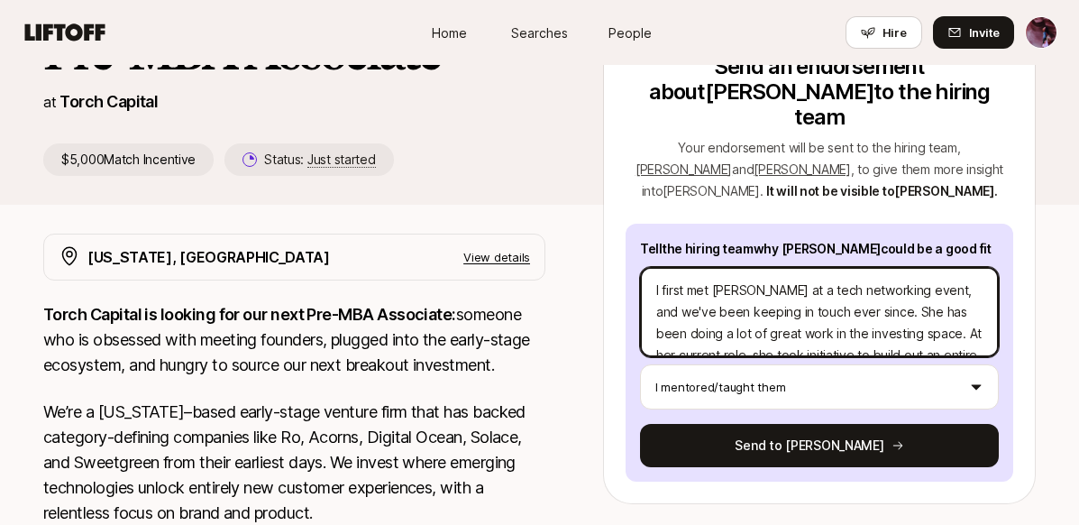
drag, startPoint x: 800, startPoint y: 265, endPoint x: 767, endPoint y: 265, distance: 33.3
click at [767, 267] on textarea "I first met [PERSON_NAME] at a tech networking event, and we've been keeping in…" at bounding box center [819, 312] width 359 height 90
click at [841, 267] on textarea "I first met [PERSON_NAME] at a networking event, and we've been keeping in touc…" at bounding box center [819, 312] width 359 height 90
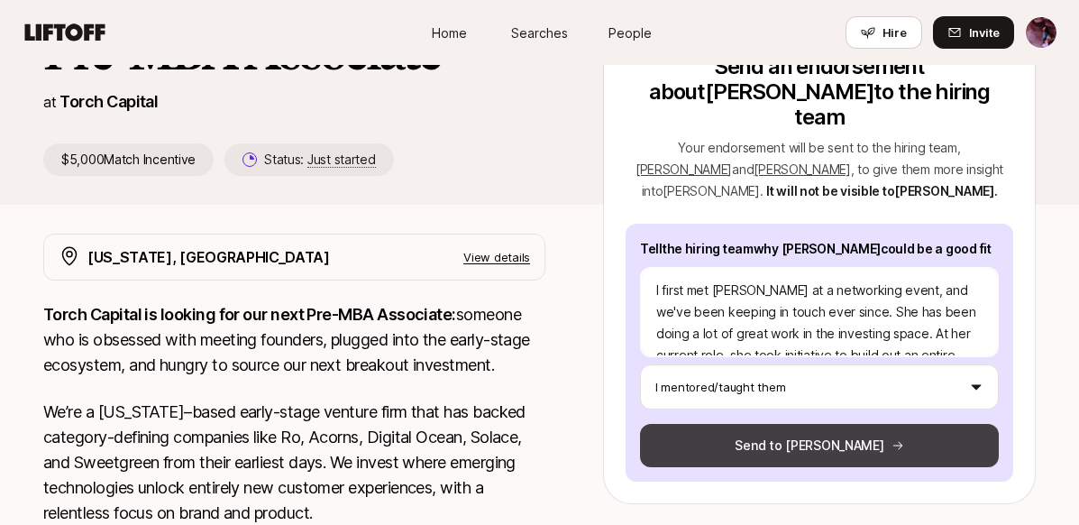
click at [817, 424] on button "Send to [PERSON_NAME]" at bounding box center [819, 445] width 359 height 43
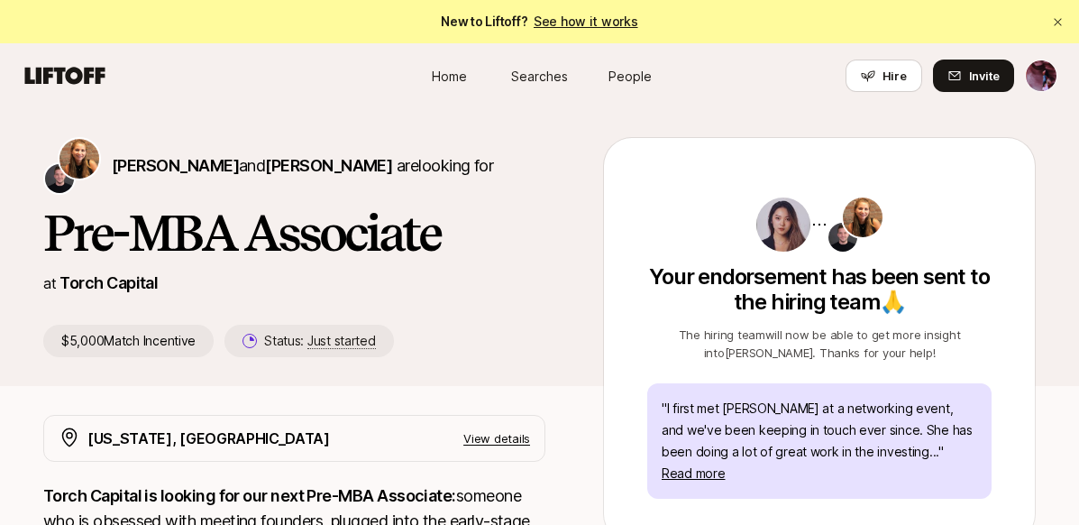
click at [77, 64] on icon at bounding box center [65, 75] width 87 height 25
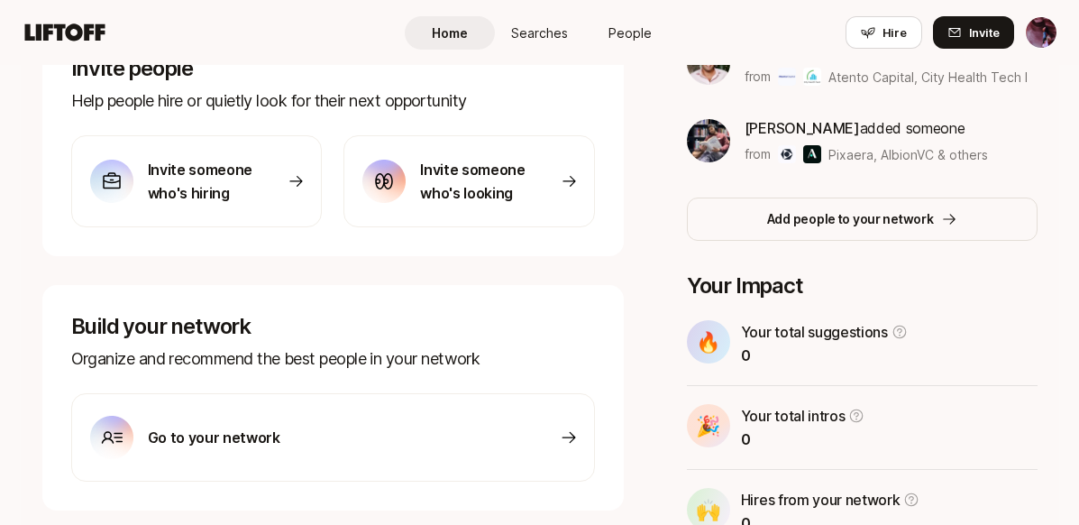
scroll to position [625, 0]
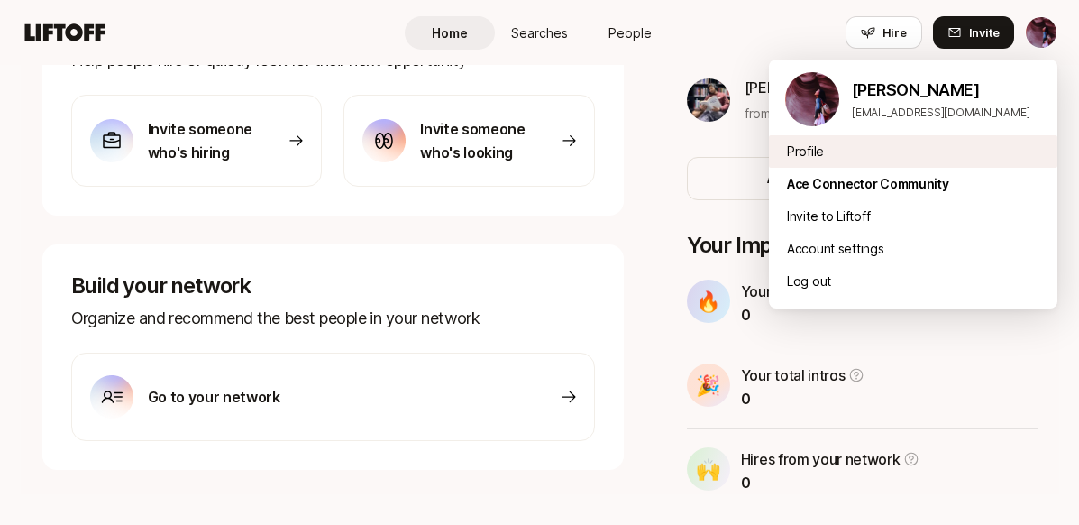
click at [805, 158] on div "Profile" at bounding box center [913, 151] width 288 height 32
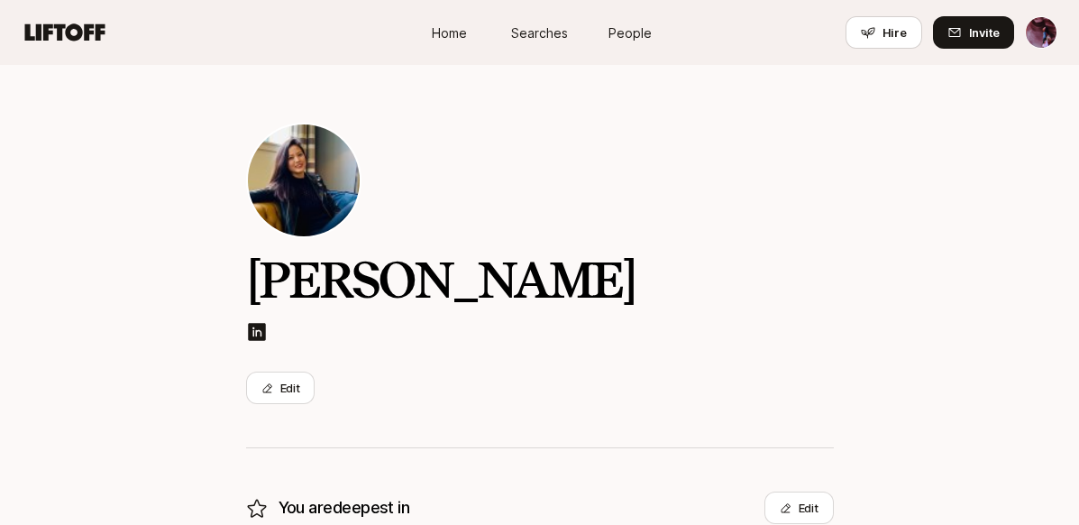
click at [254, 333] on img at bounding box center [257, 332] width 22 height 22
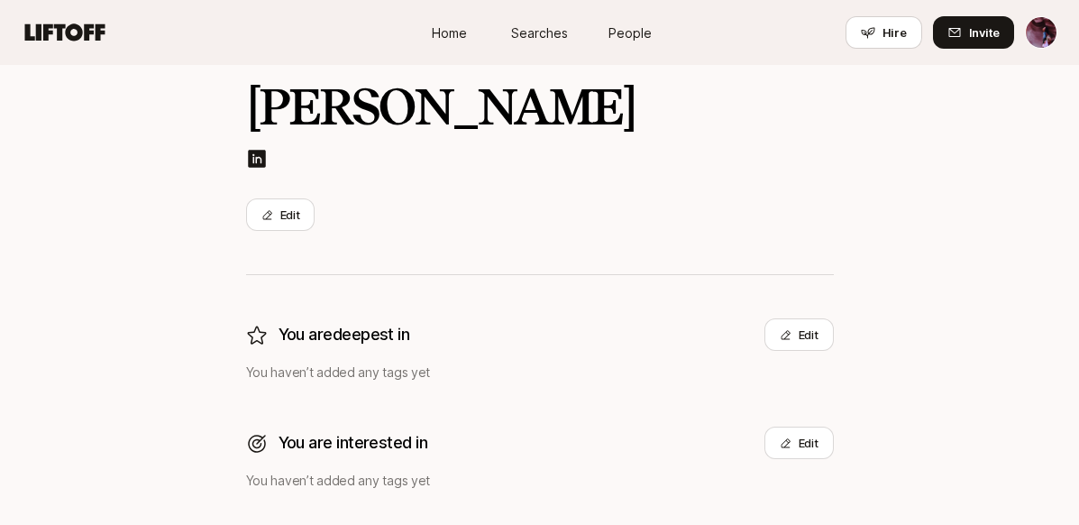
scroll to position [378, 0]
